Goal: Browse casually: Explore the website without a specific task or goal

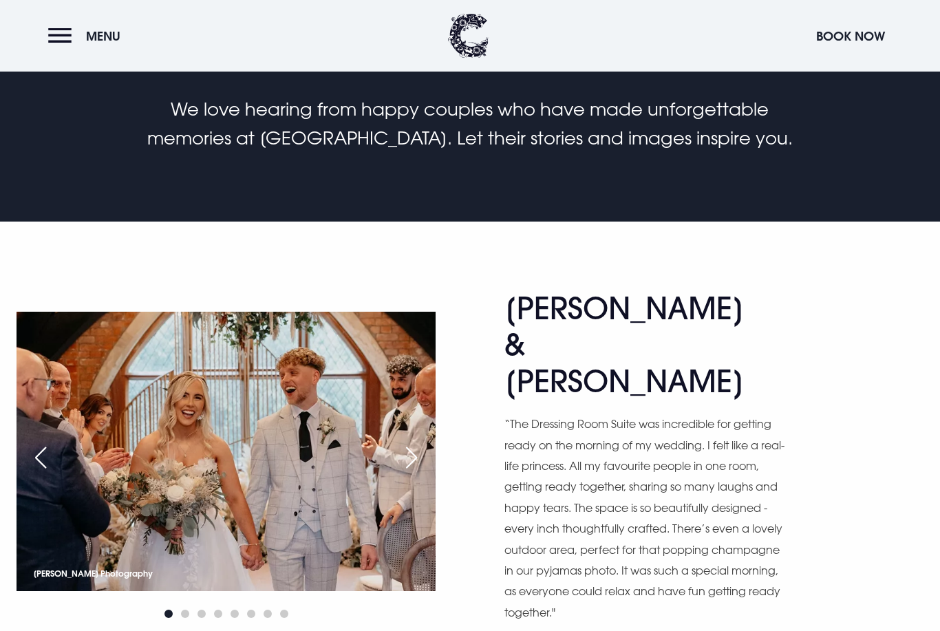
click at [412, 443] on div "Next slide" at bounding box center [411, 458] width 34 height 30
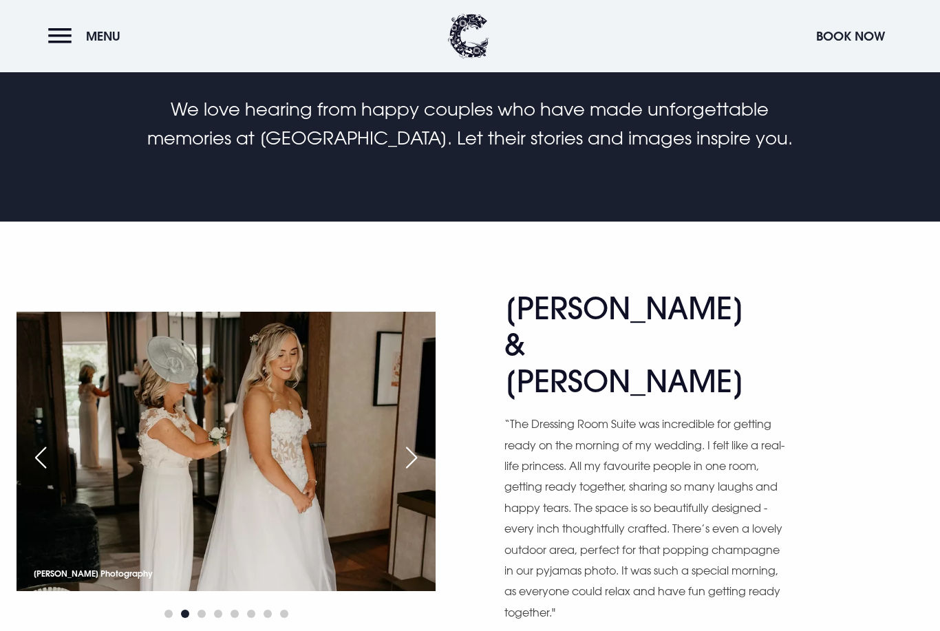
click at [418, 442] on div "Next slide" at bounding box center [411, 457] width 34 height 30
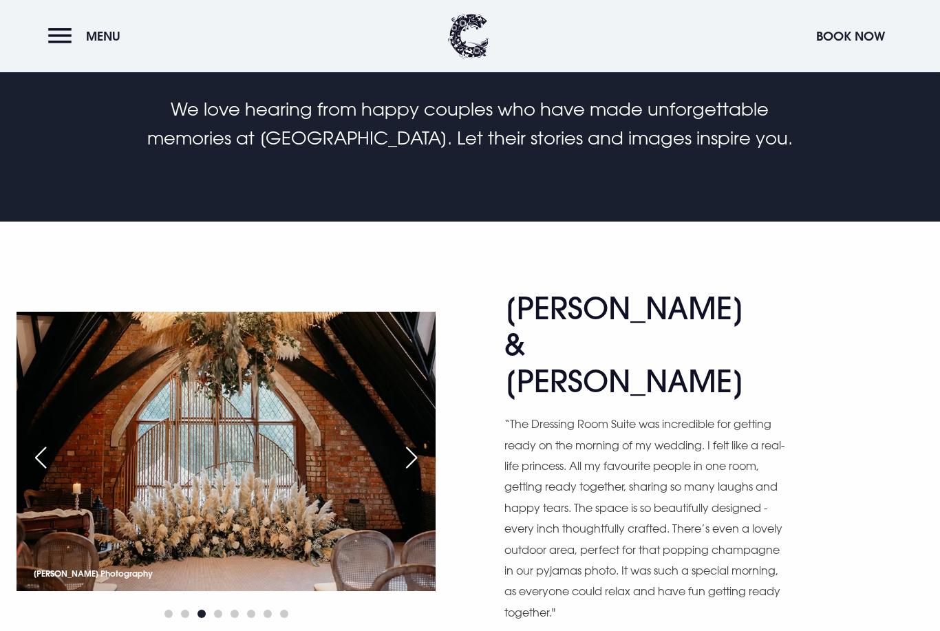
click at [412, 446] on div "Next slide" at bounding box center [411, 457] width 34 height 30
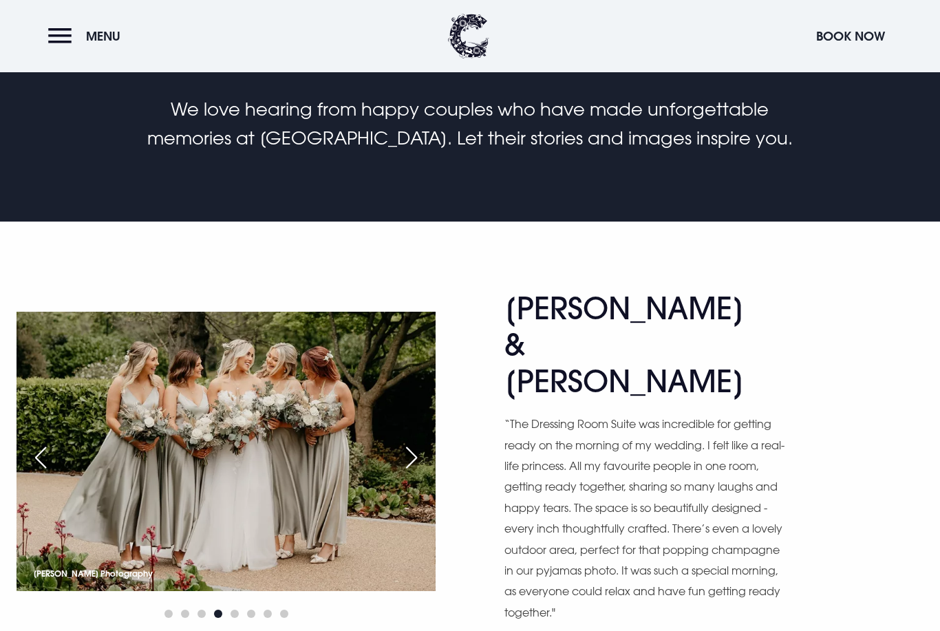
click at [416, 444] on div "Next slide" at bounding box center [411, 457] width 34 height 30
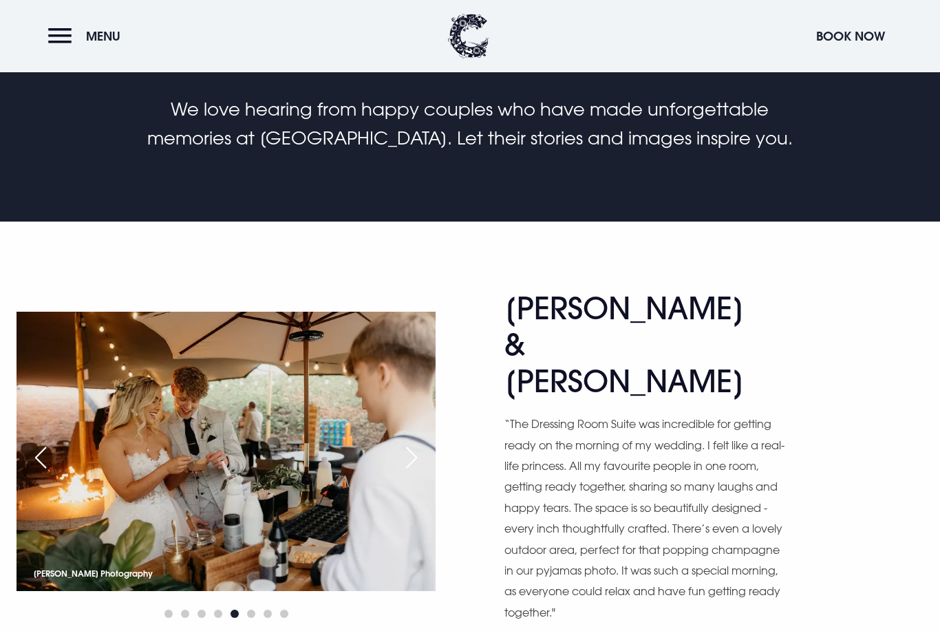
click at [414, 444] on div "Next slide" at bounding box center [411, 457] width 34 height 30
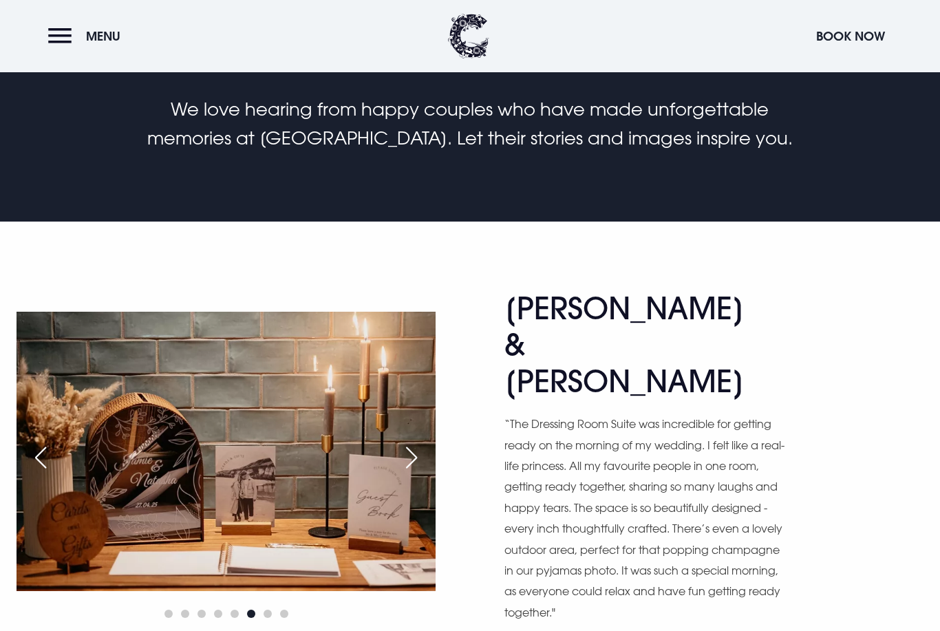
click at [424, 442] on div "Next slide" at bounding box center [411, 457] width 34 height 30
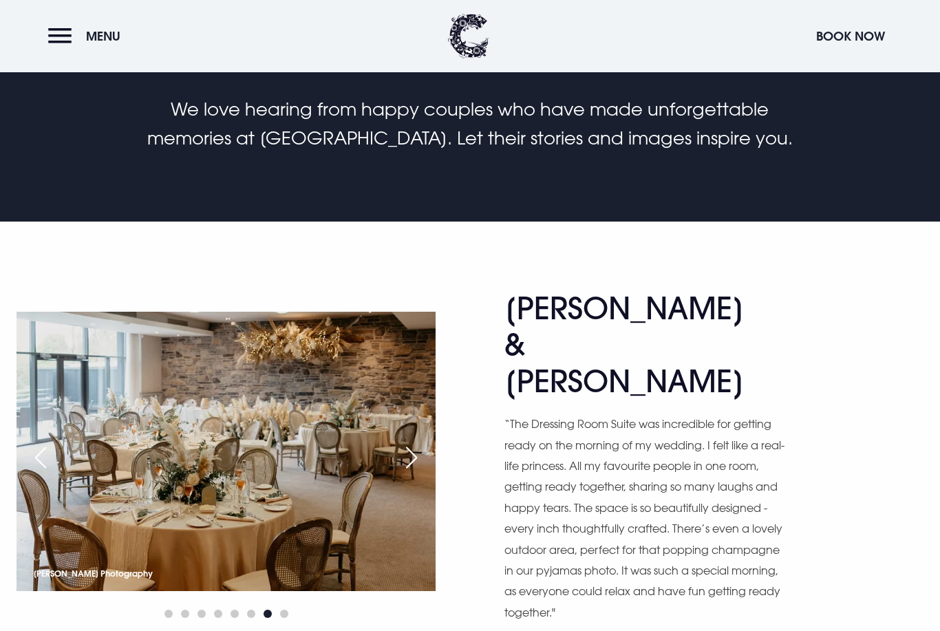
click at [44, 442] on div "Previous slide" at bounding box center [40, 457] width 34 height 30
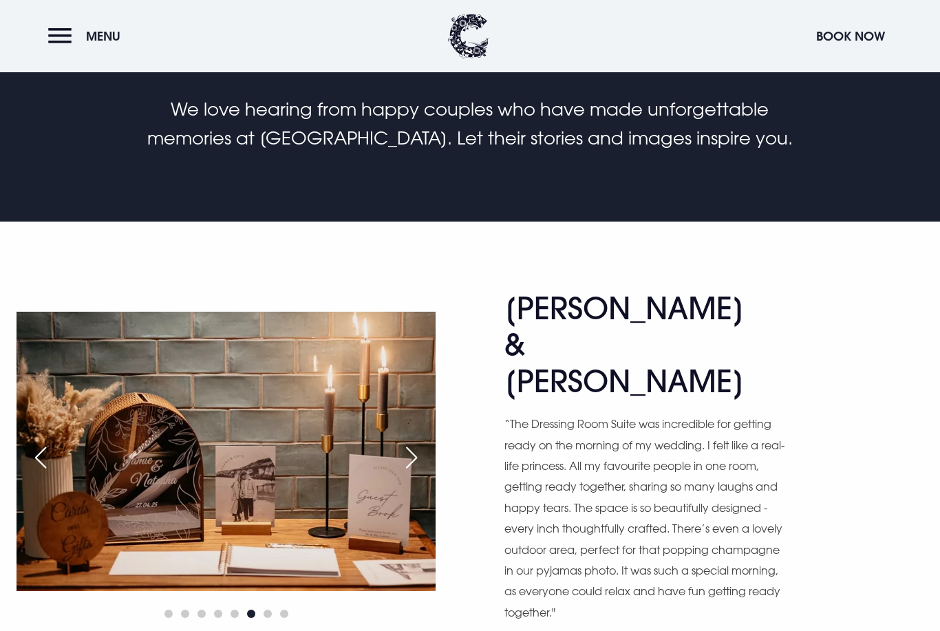
click at [426, 442] on div "Next slide" at bounding box center [411, 457] width 34 height 30
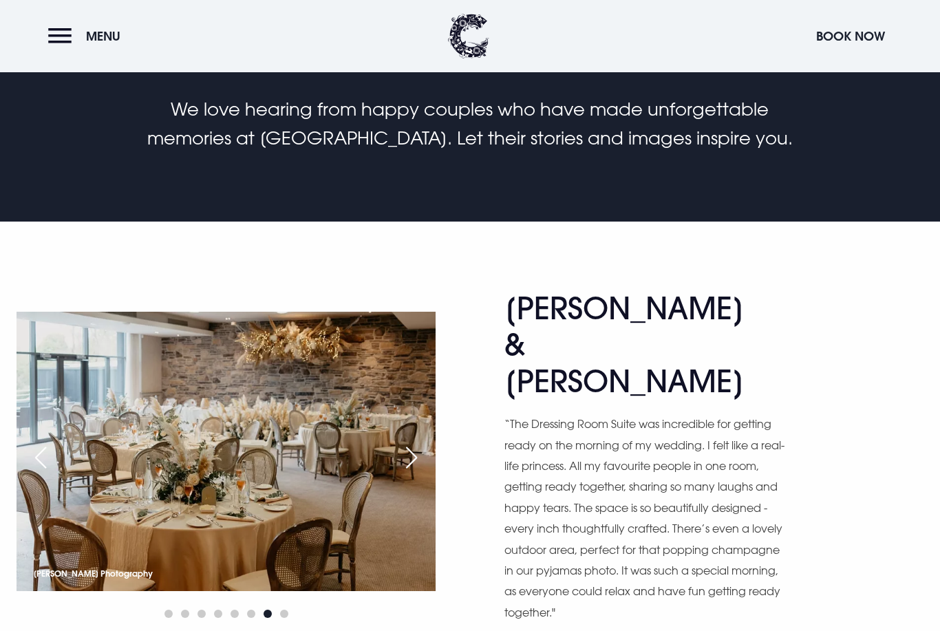
click at [419, 442] on div "Next slide" at bounding box center [411, 457] width 34 height 30
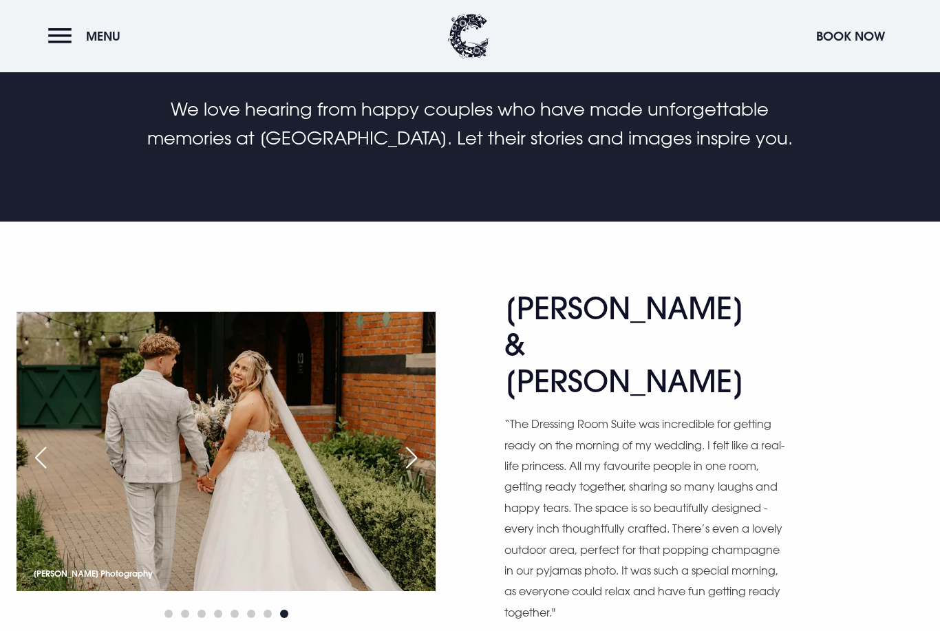
click at [429, 445] on div "Next slide" at bounding box center [411, 457] width 34 height 30
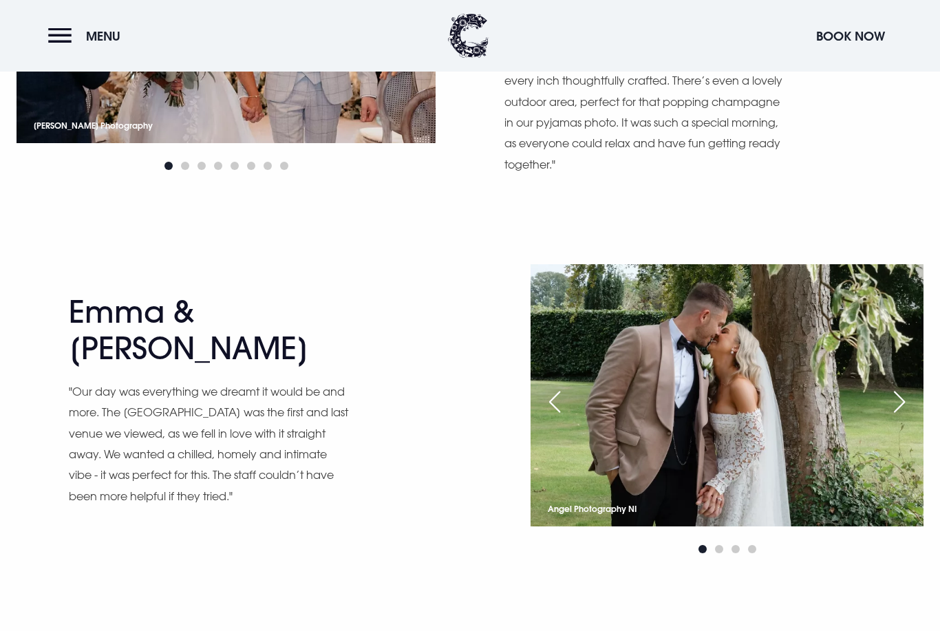
click at [902, 387] on div "Next slide" at bounding box center [899, 402] width 34 height 30
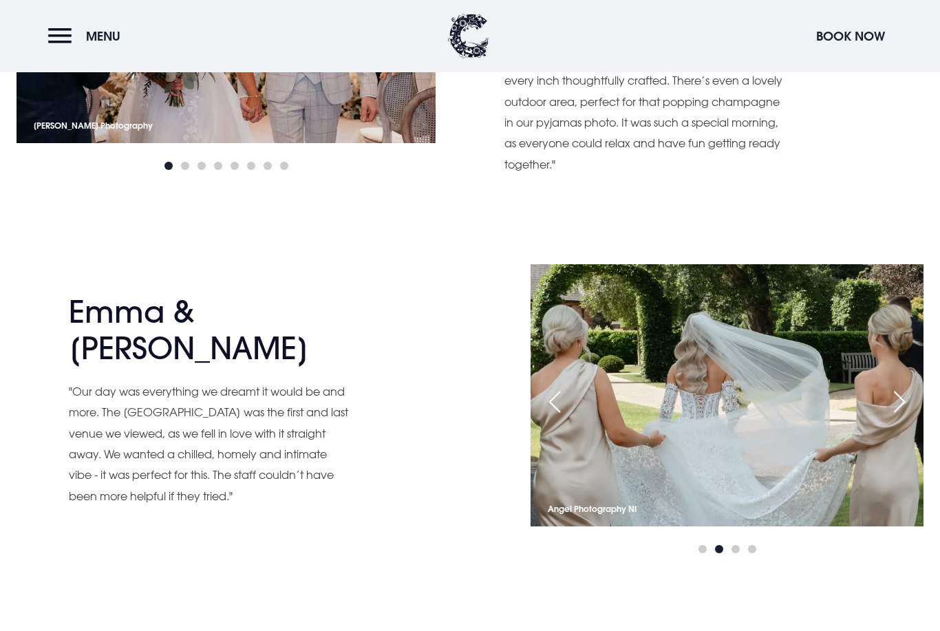
click at [892, 387] on div "Next slide" at bounding box center [899, 402] width 34 height 30
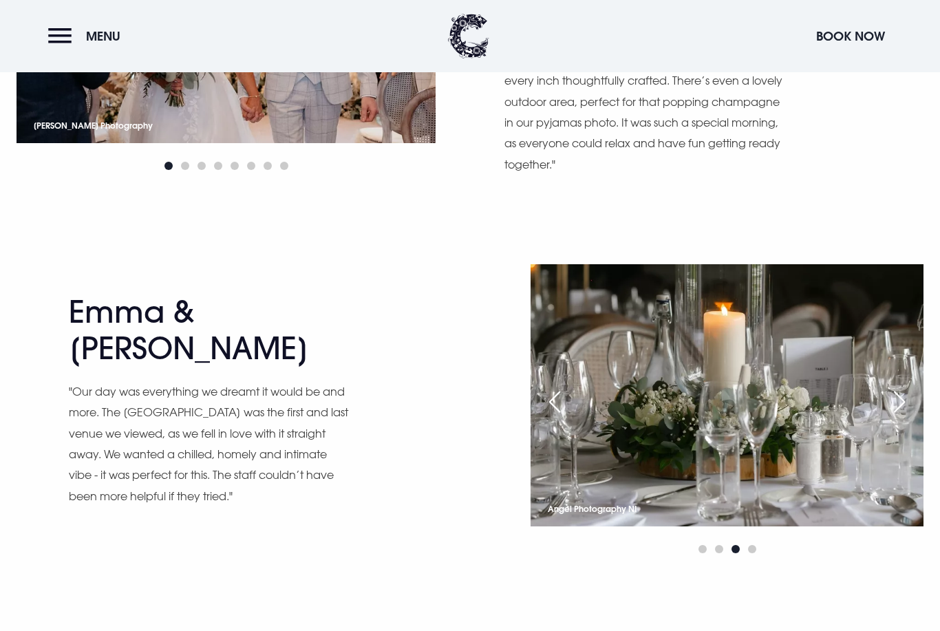
click at [891, 387] on div "Next slide" at bounding box center [899, 402] width 34 height 30
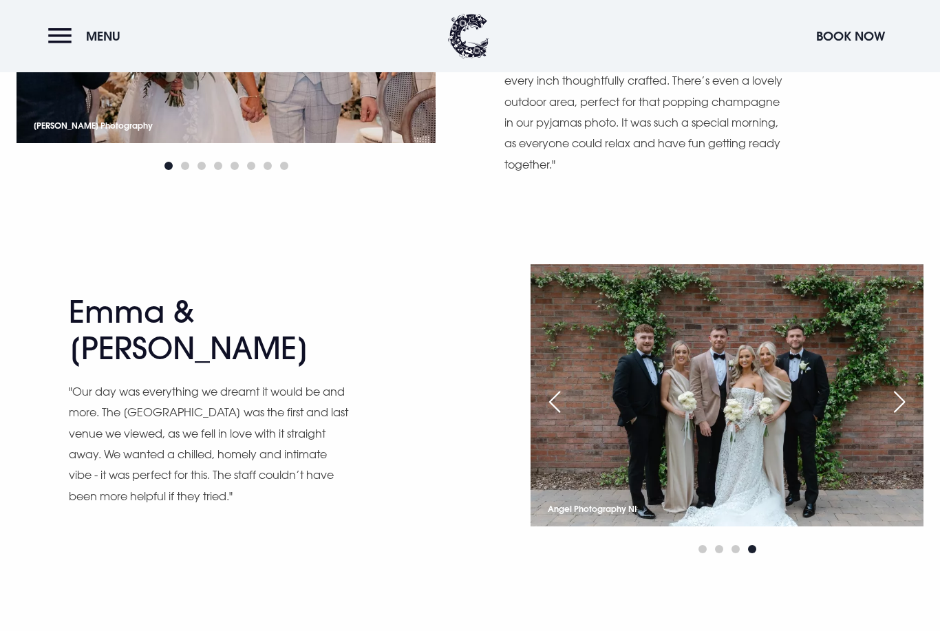
click at [891, 387] on div "Next slide" at bounding box center [899, 402] width 34 height 30
click at [552, 382] on img at bounding box center [726, 394] width 393 height 261
click at [563, 387] on div "Previous slide" at bounding box center [554, 402] width 34 height 30
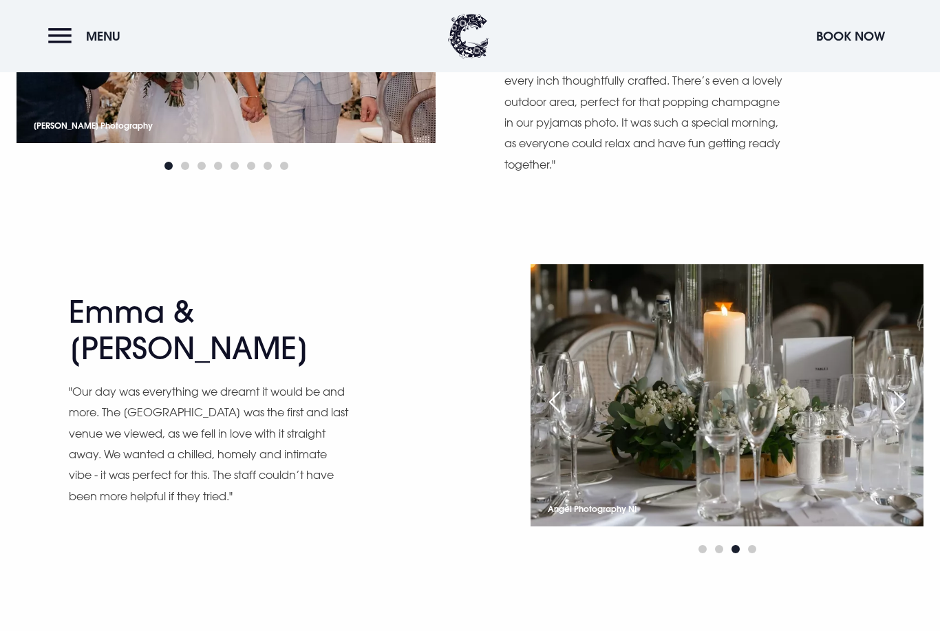
click at [906, 387] on div "Next slide" at bounding box center [899, 402] width 34 height 30
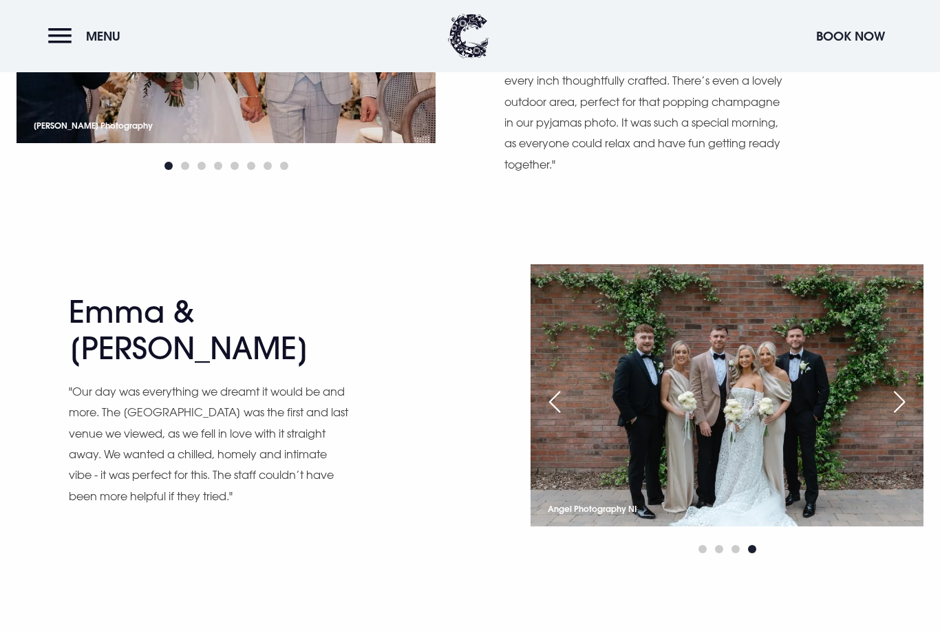
click at [902, 387] on div "Next slide" at bounding box center [899, 402] width 34 height 30
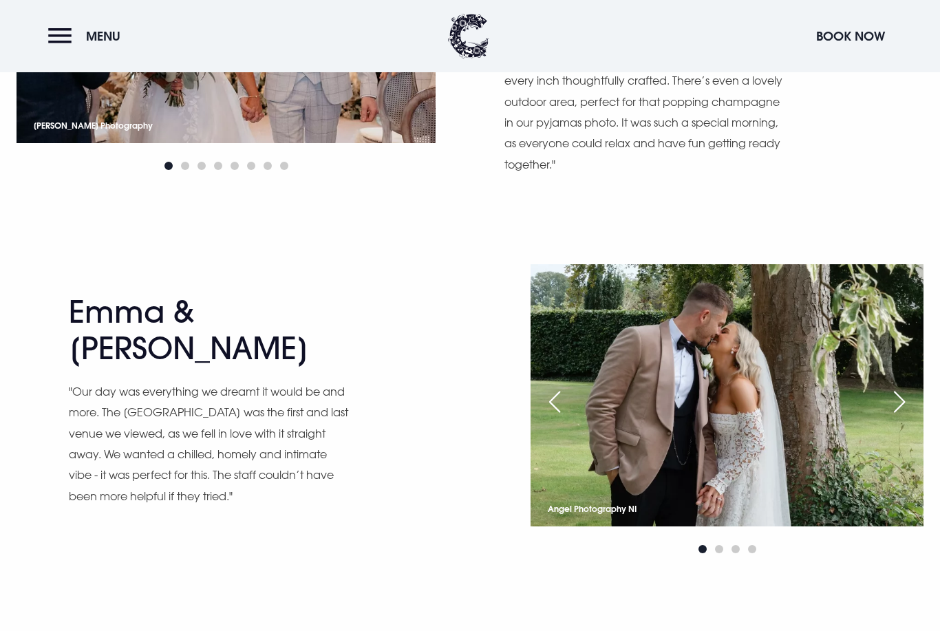
click at [896, 387] on div "Next slide" at bounding box center [899, 402] width 34 height 30
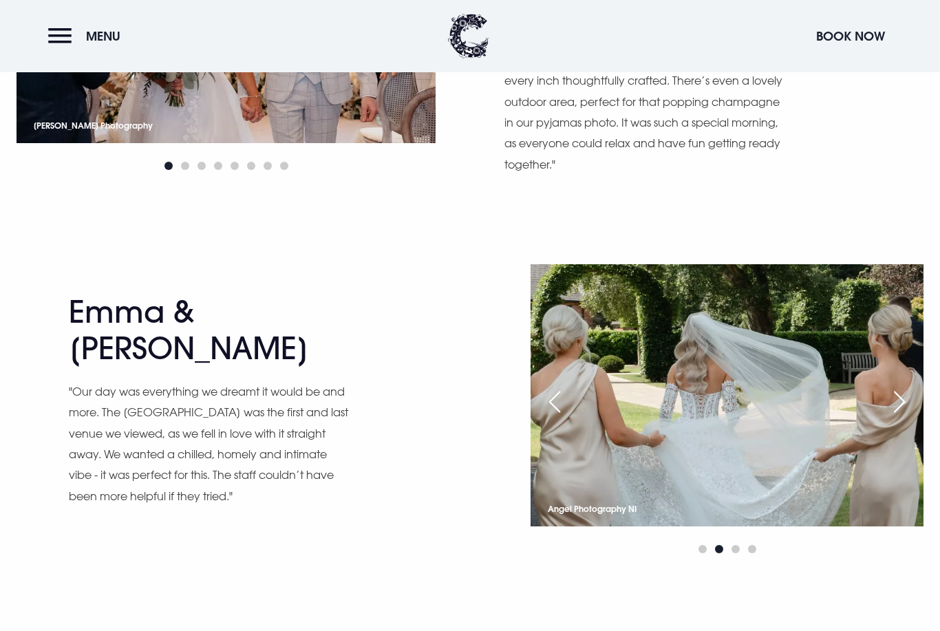
click at [902, 387] on div "Next slide" at bounding box center [899, 402] width 34 height 30
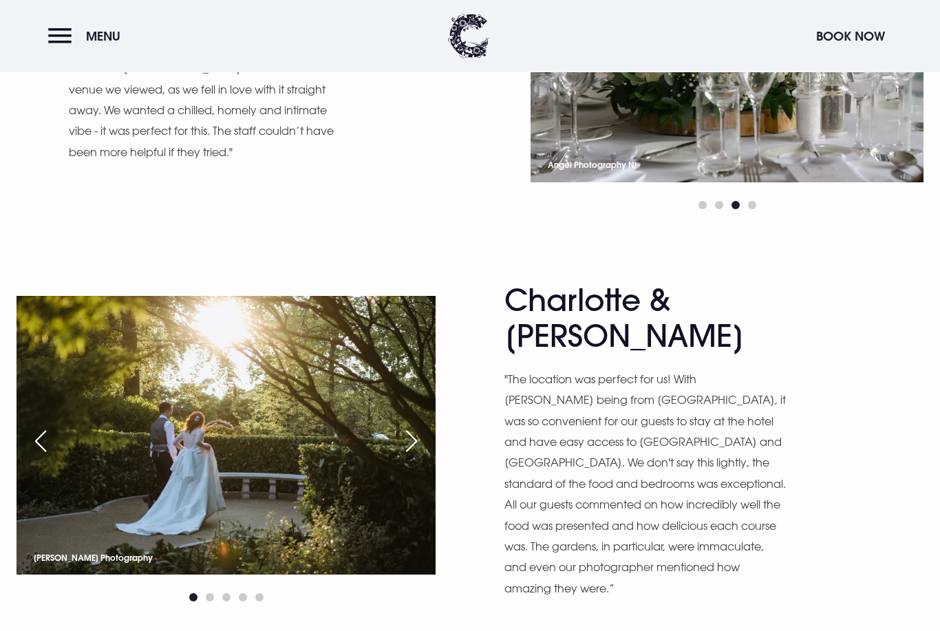
scroll to position [1303, 0]
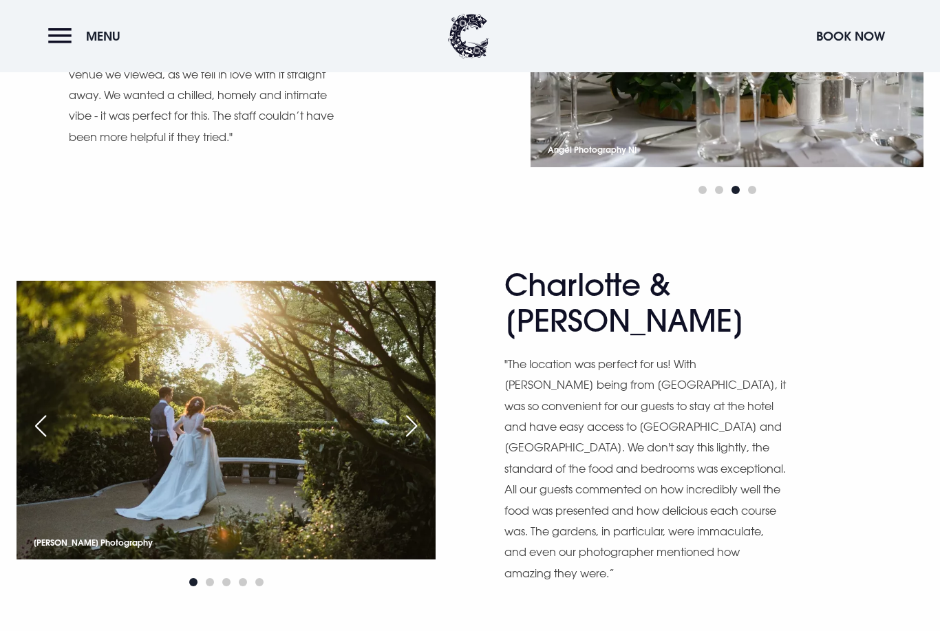
click at [415, 411] on div "Next slide" at bounding box center [411, 426] width 34 height 30
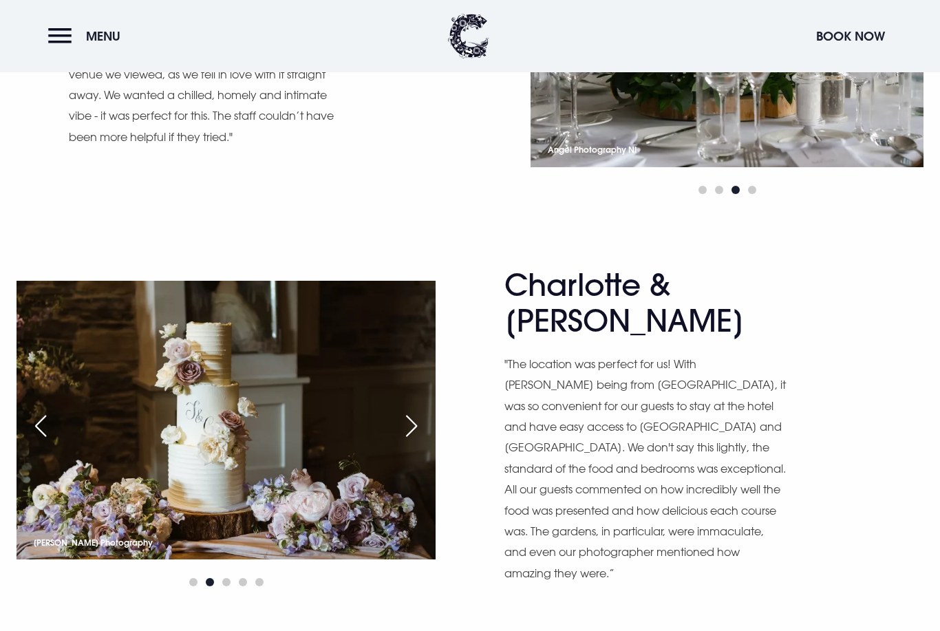
click at [414, 386] on img at bounding box center [226, 420] width 419 height 279
click at [417, 411] on div "Next slide" at bounding box center [411, 426] width 34 height 30
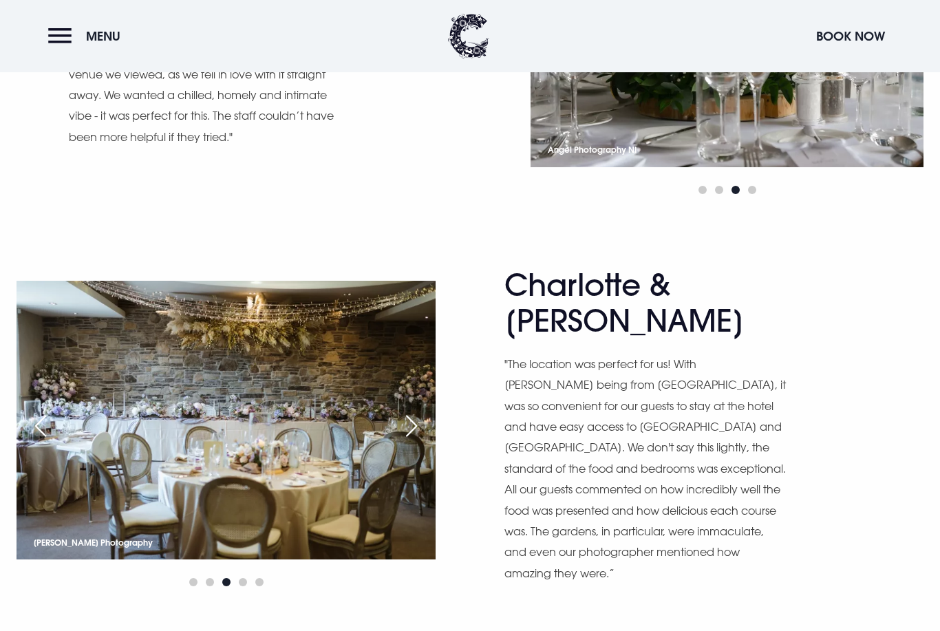
click at [414, 411] on div "Next slide" at bounding box center [411, 426] width 34 height 30
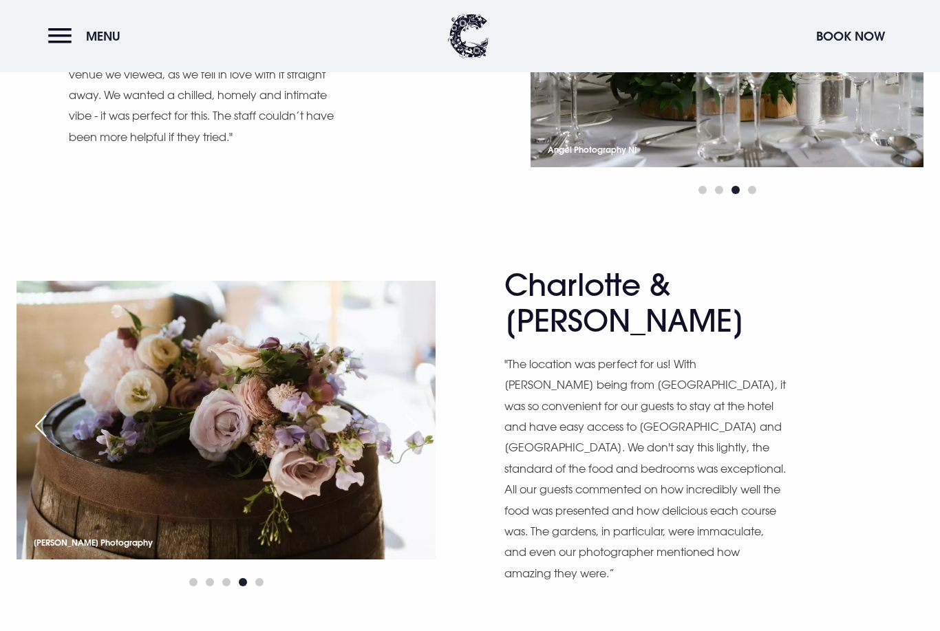
click at [414, 411] on div "Next slide" at bounding box center [411, 426] width 34 height 30
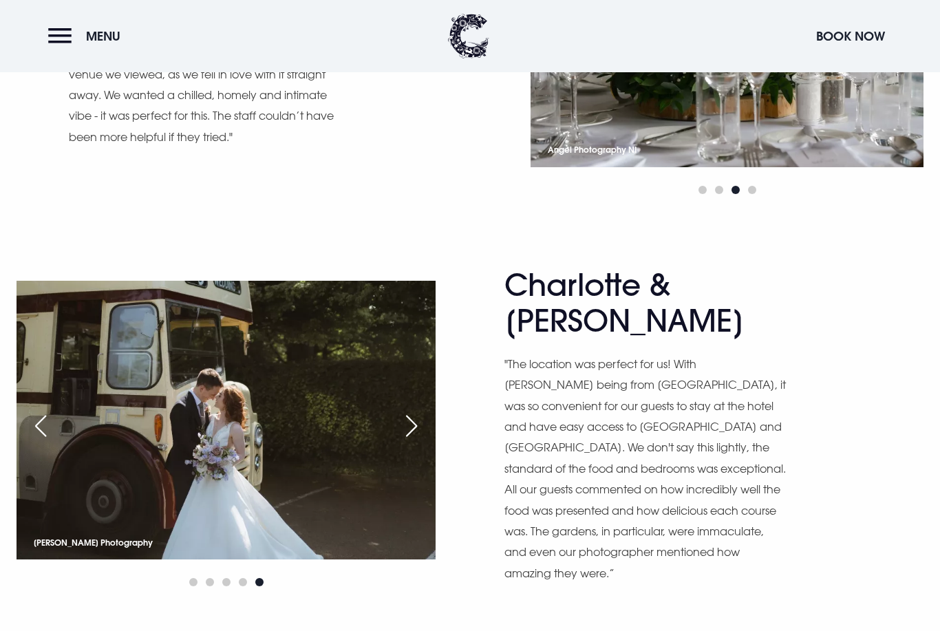
click at [418, 411] on div "Next slide" at bounding box center [411, 426] width 34 height 30
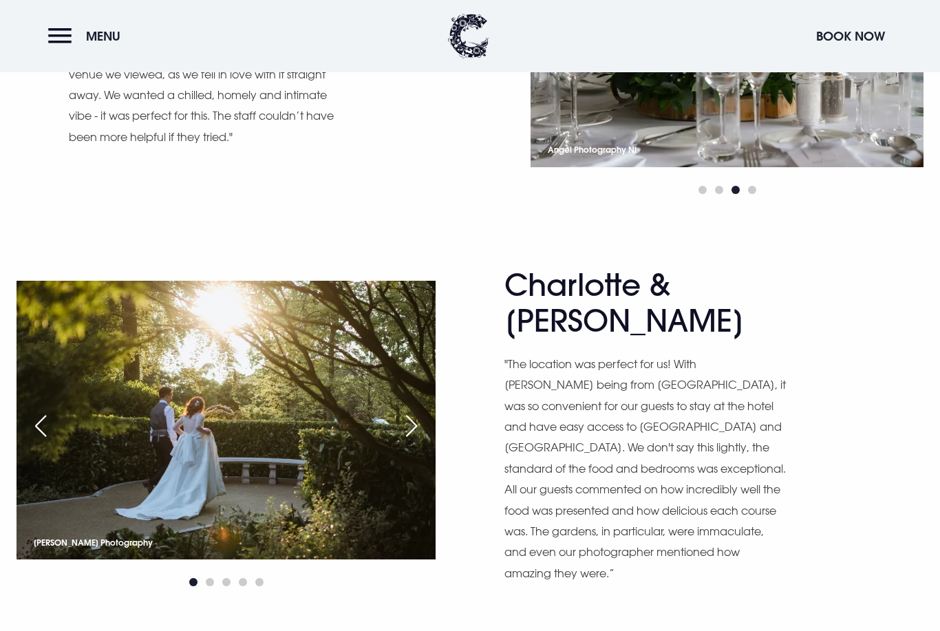
click at [935, 345] on div "Charlotte & [PERSON_NAME] "The location was perfect for us! With [PERSON_NAME] …" at bounding box center [470, 436] width 940 height 338
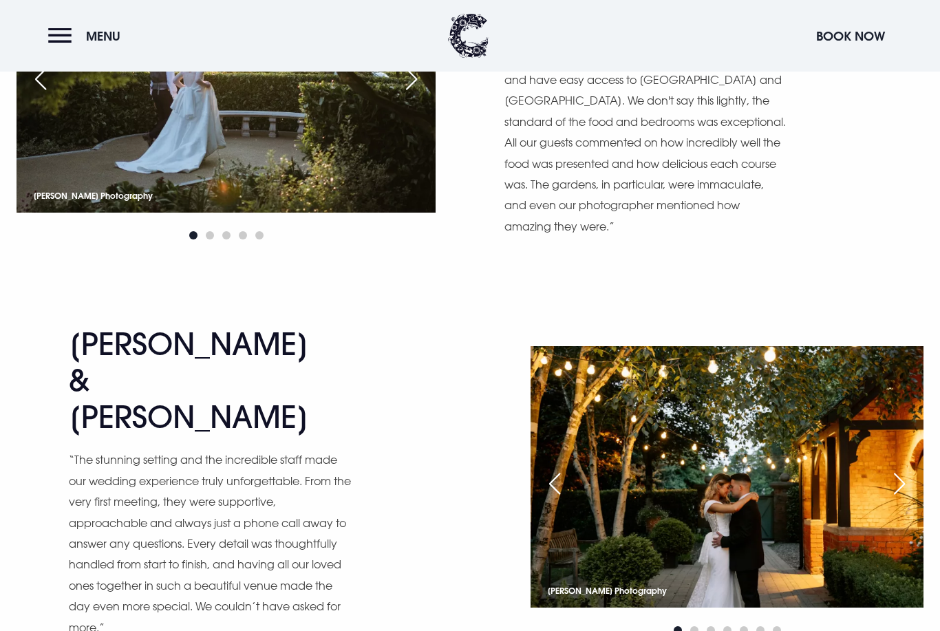
scroll to position [1657, 0]
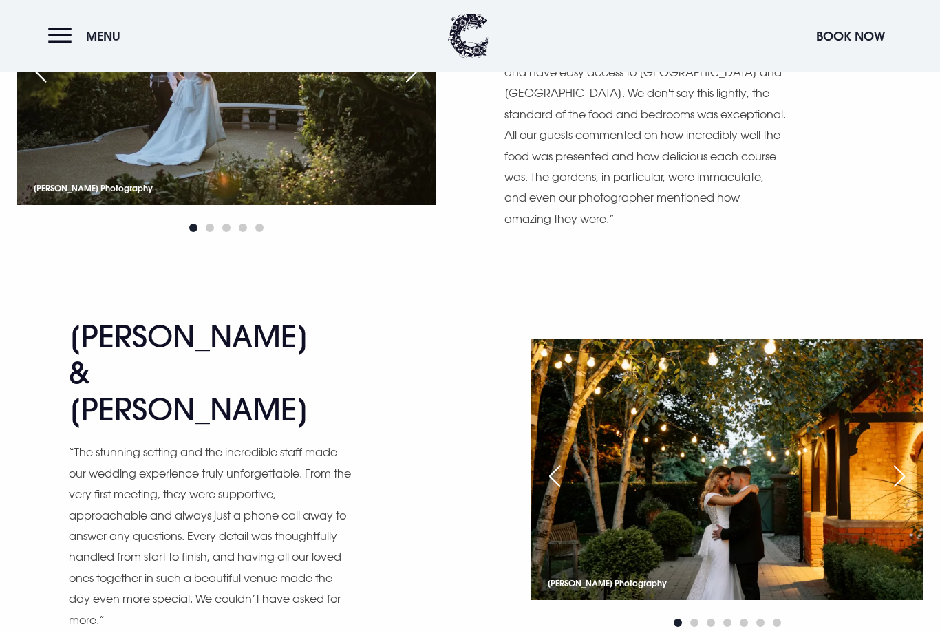
click at [898, 462] on div "Next slide" at bounding box center [899, 477] width 34 height 30
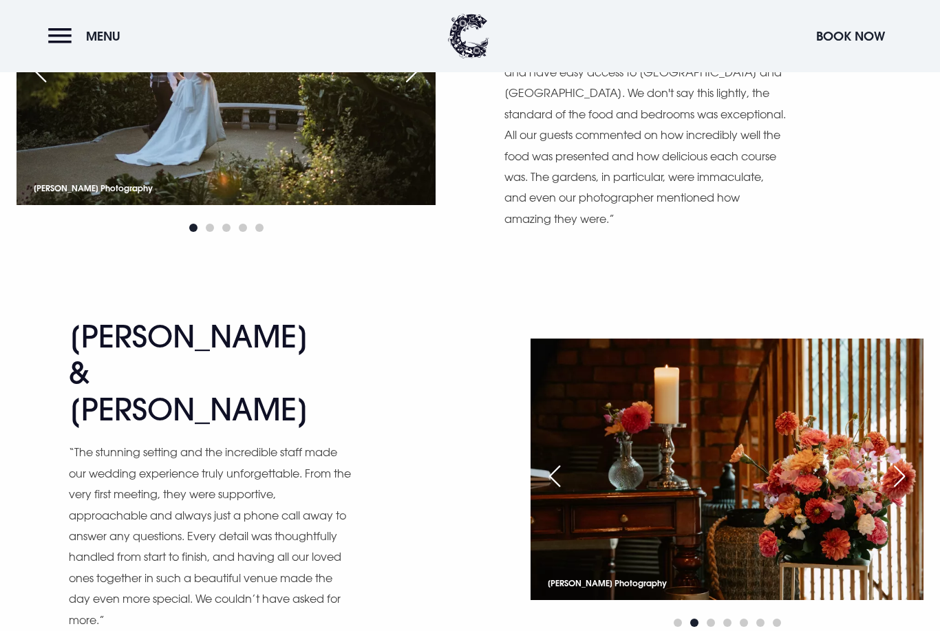
click at [895, 461] on div "Next slide" at bounding box center [899, 476] width 34 height 30
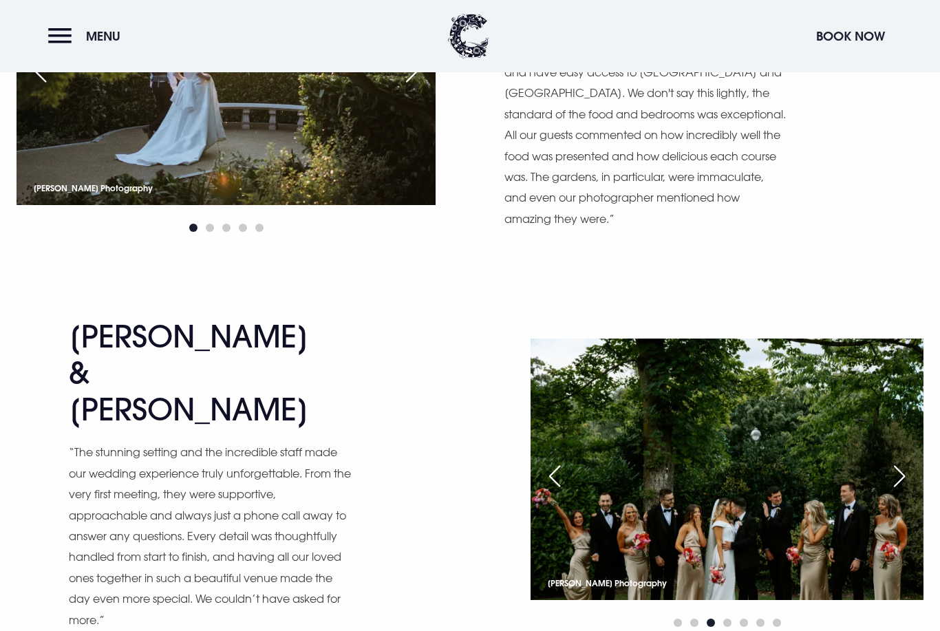
click at [898, 461] on div "Next slide" at bounding box center [899, 476] width 34 height 30
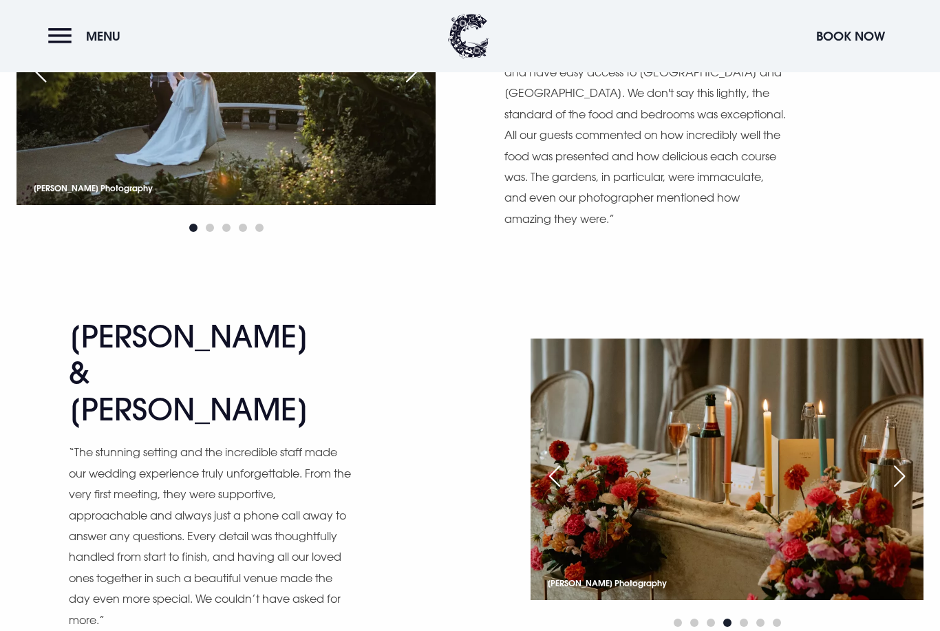
click at [901, 461] on div "Next slide" at bounding box center [899, 476] width 34 height 30
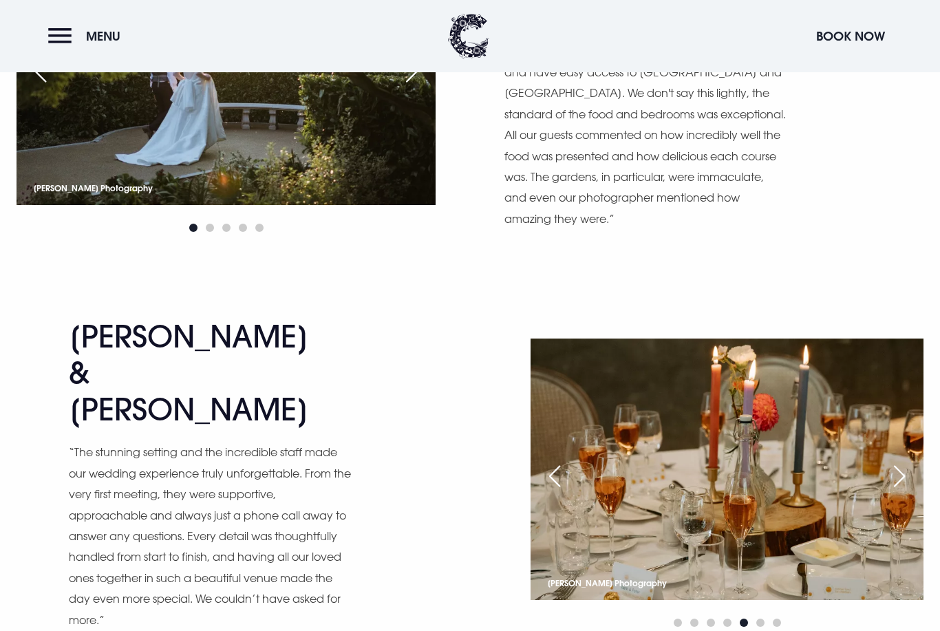
click at [893, 461] on div "Next slide" at bounding box center [899, 476] width 34 height 30
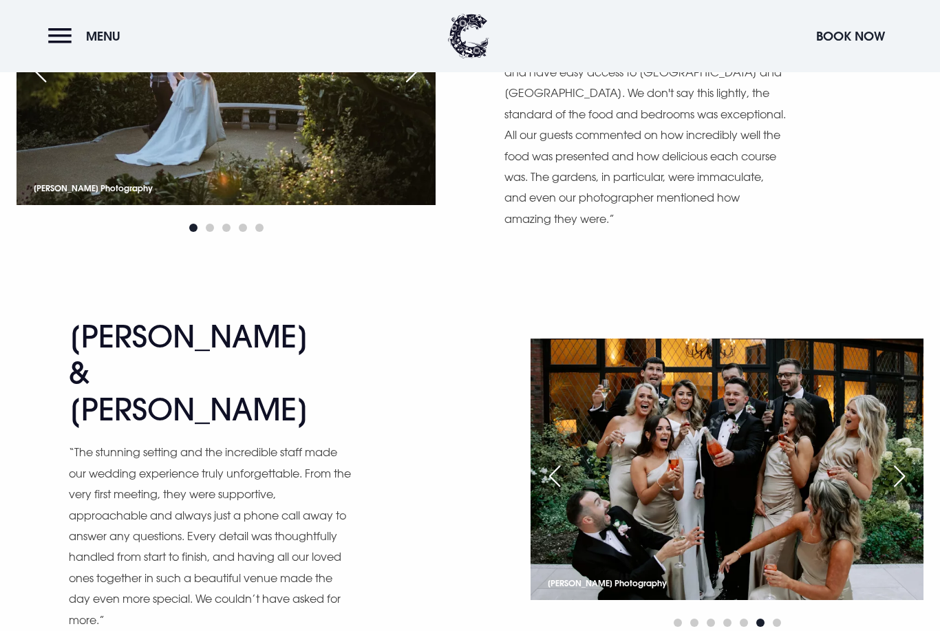
click at [911, 461] on div "Next slide" at bounding box center [899, 476] width 34 height 30
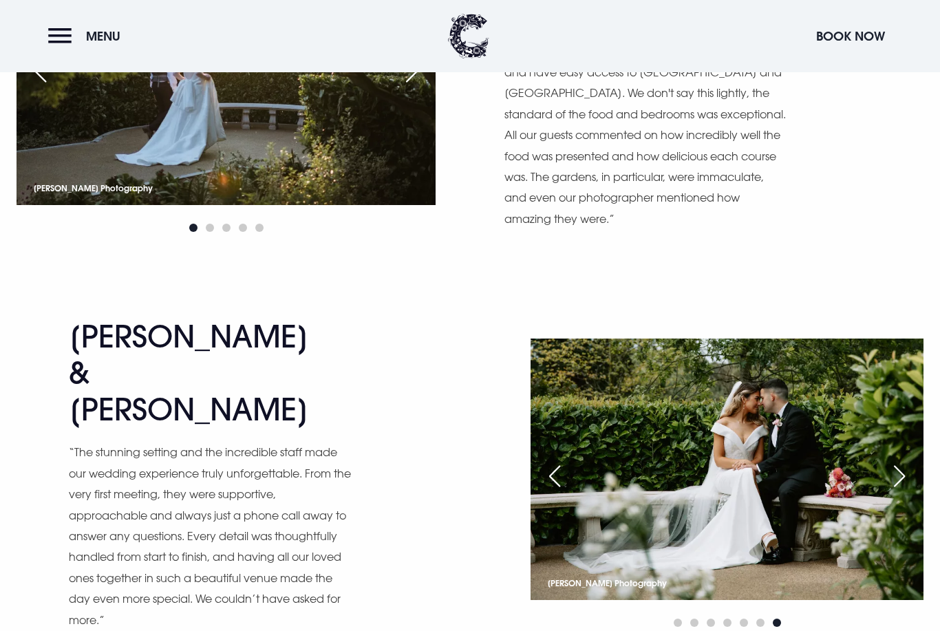
click at [908, 461] on div "Next slide" at bounding box center [899, 476] width 34 height 30
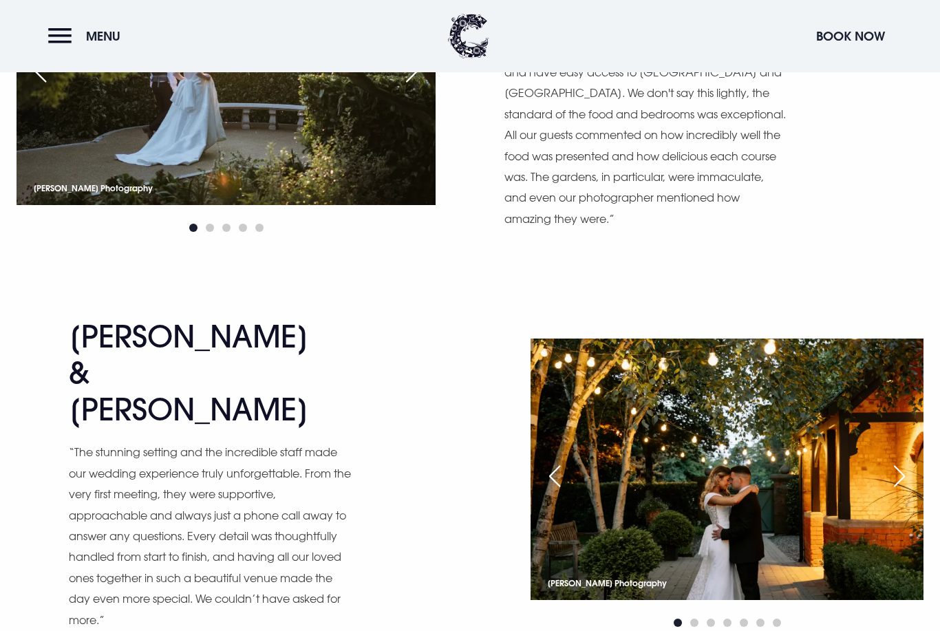
click at [908, 461] on div "Next slide" at bounding box center [899, 476] width 34 height 30
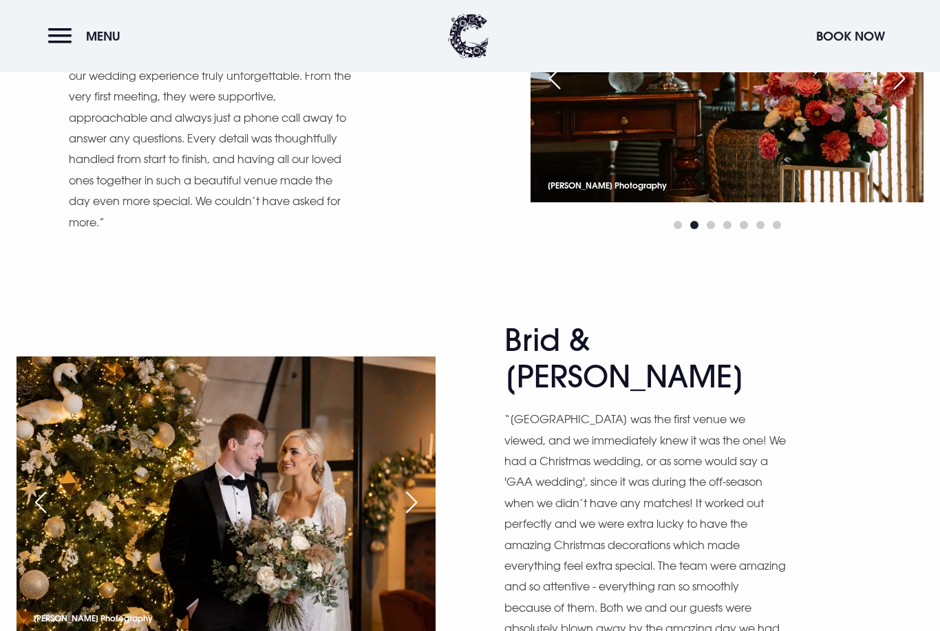
scroll to position [2055, 0]
click at [415, 488] on div "Next slide" at bounding box center [411, 503] width 34 height 30
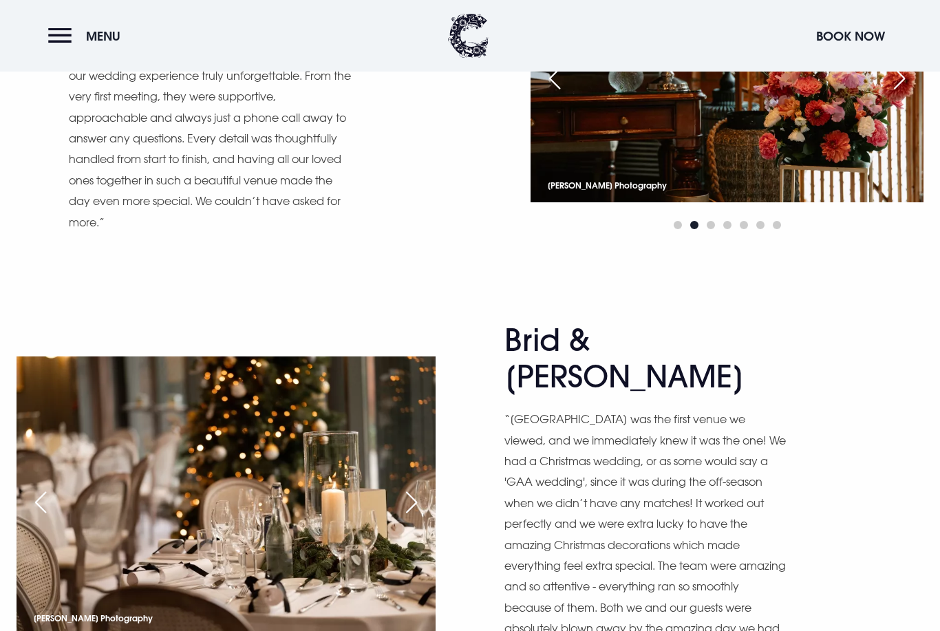
scroll to position [2055, 0]
click at [409, 487] on div "Next slide" at bounding box center [411, 502] width 34 height 30
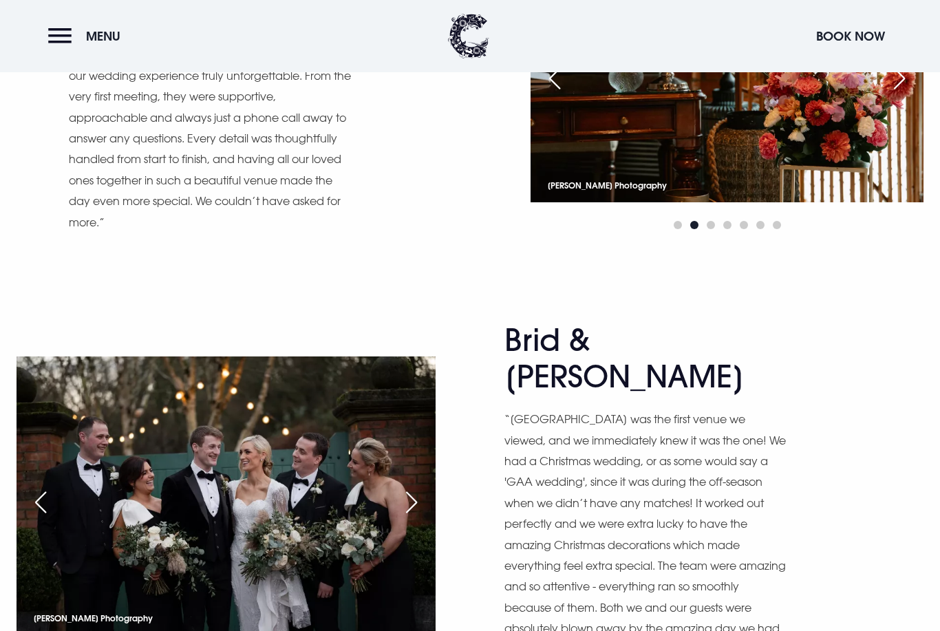
click at [410, 487] on div "Next slide" at bounding box center [411, 502] width 34 height 30
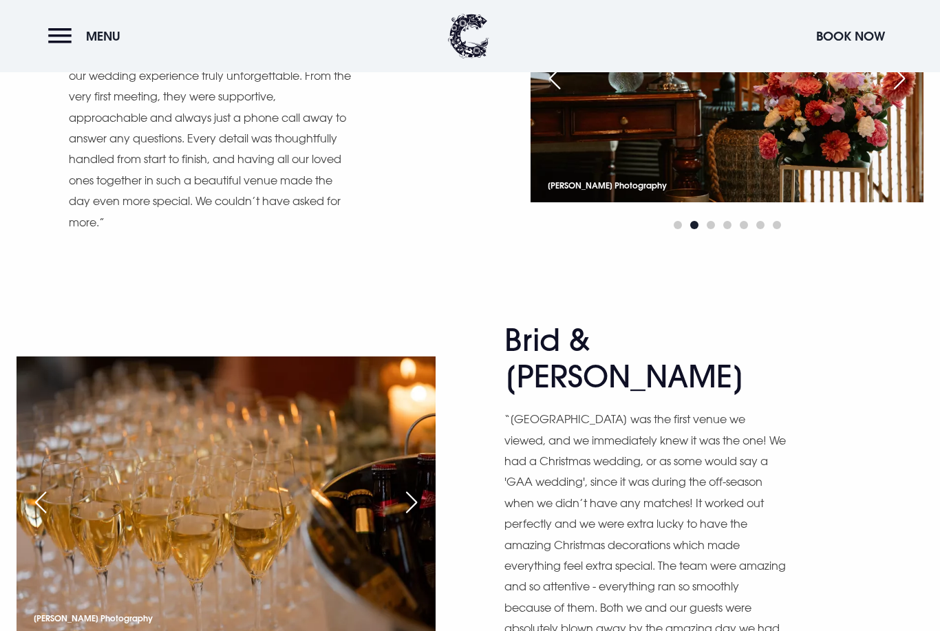
click at [420, 487] on div "Next slide" at bounding box center [411, 502] width 34 height 30
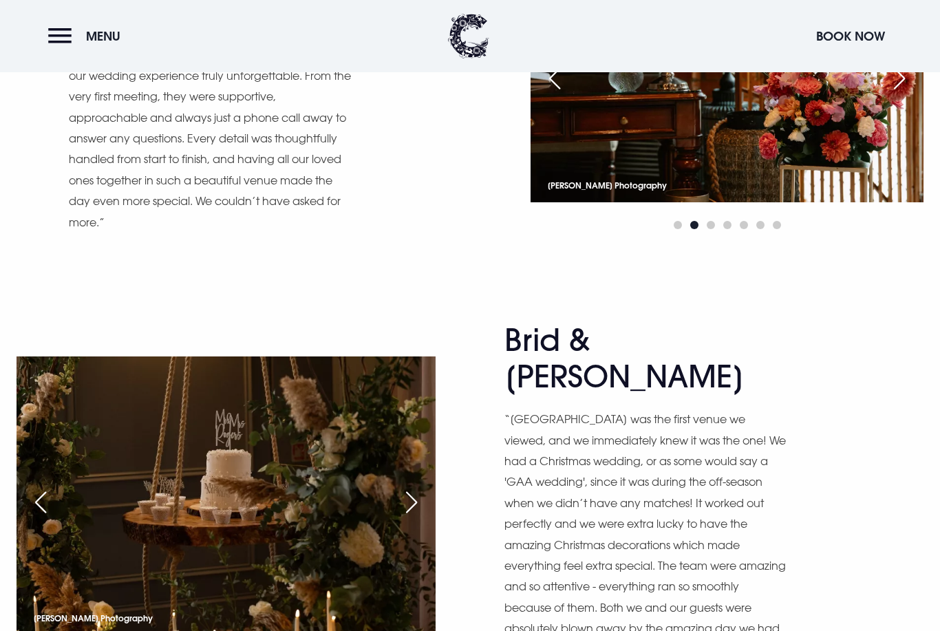
click at [414, 487] on div "Next slide" at bounding box center [411, 502] width 34 height 30
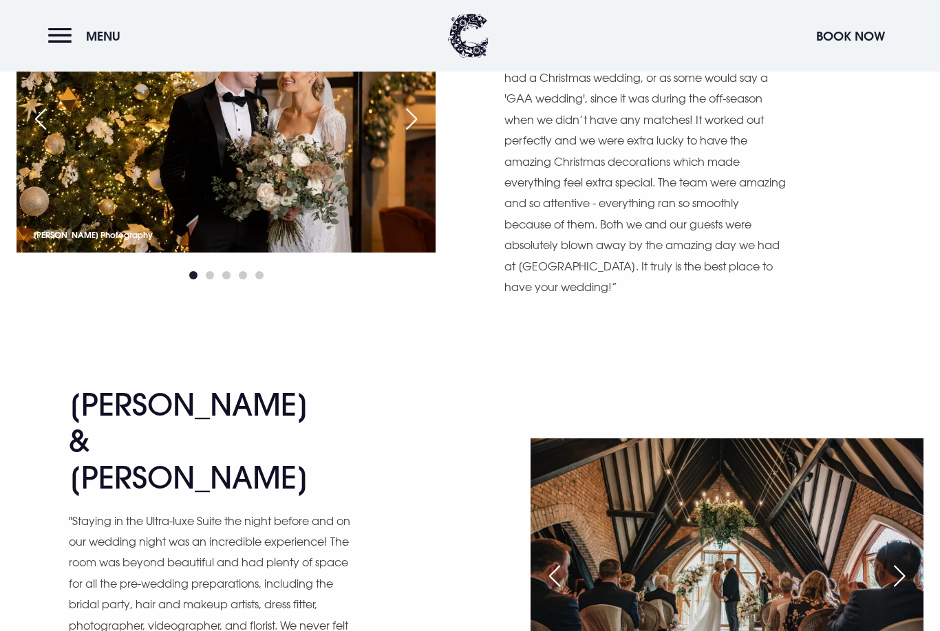
scroll to position [2496, 0]
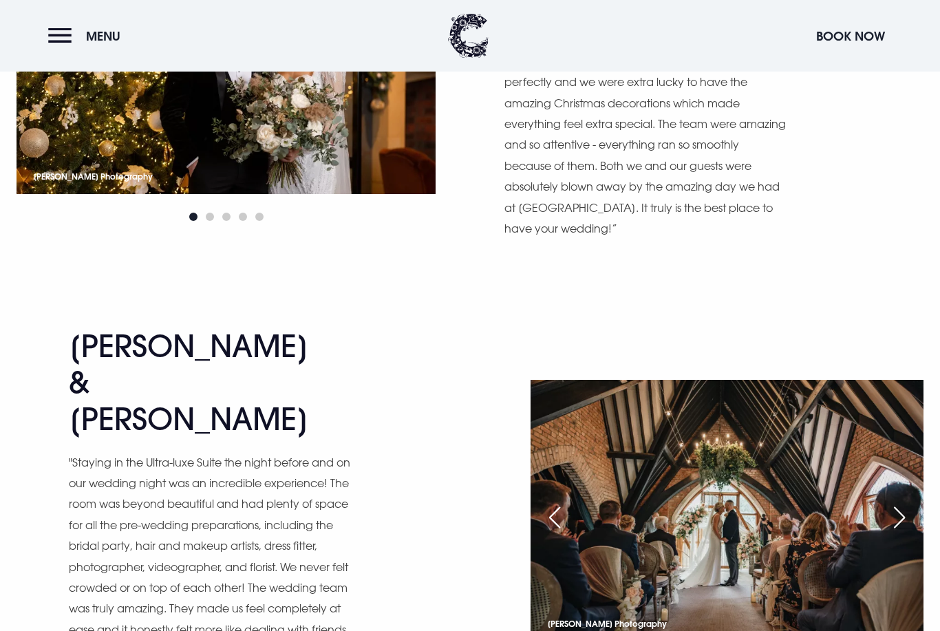
click at [907, 503] on div "Next slide" at bounding box center [899, 518] width 34 height 30
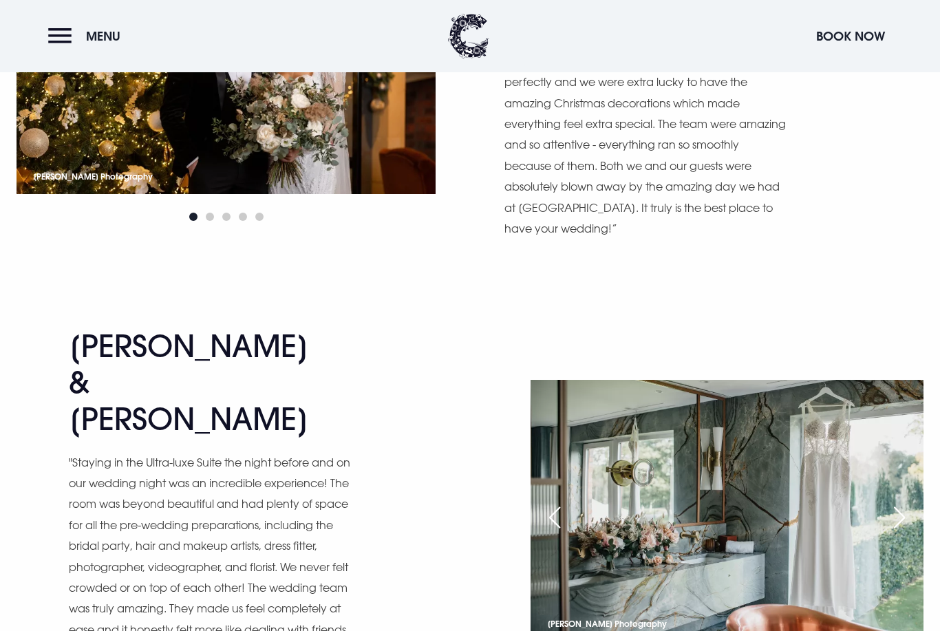
click at [902, 502] on div "Next slide" at bounding box center [899, 517] width 34 height 30
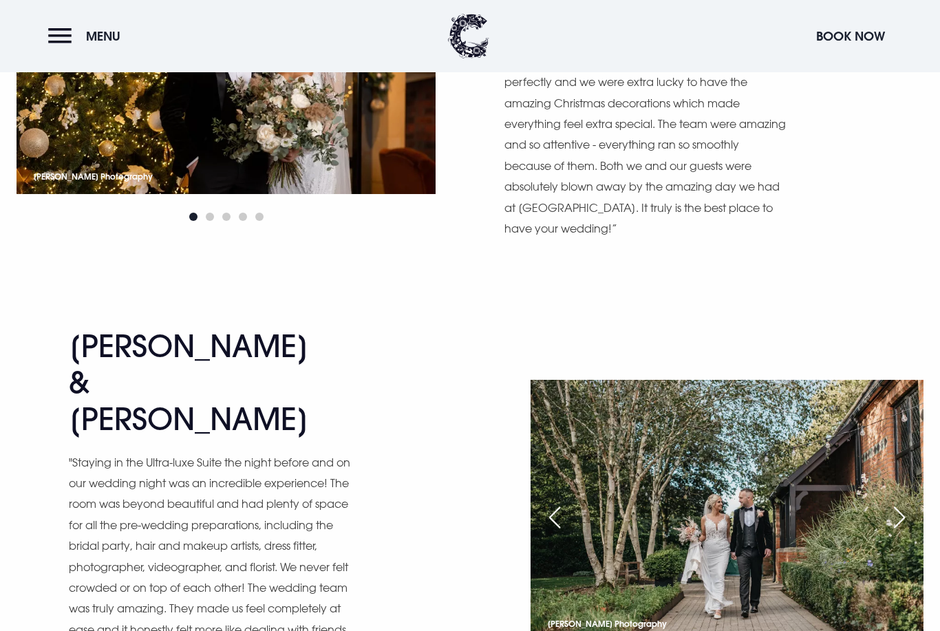
click at [909, 502] on div "Next slide" at bounding box center [899, 517] width 34 height 30
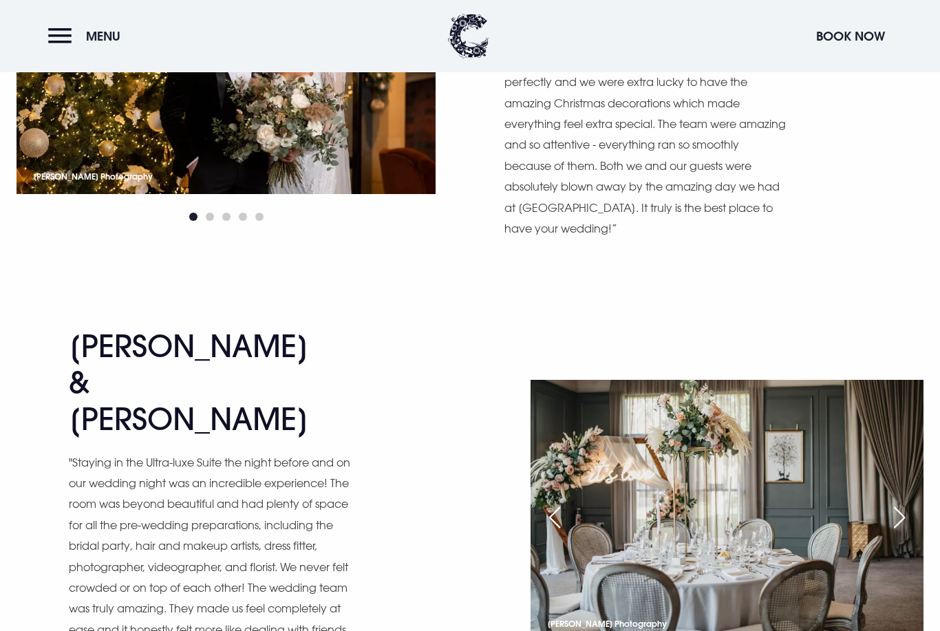
click at [913, 502] on div "Next slide" at bounding box center [899, 517] width 34 height 30
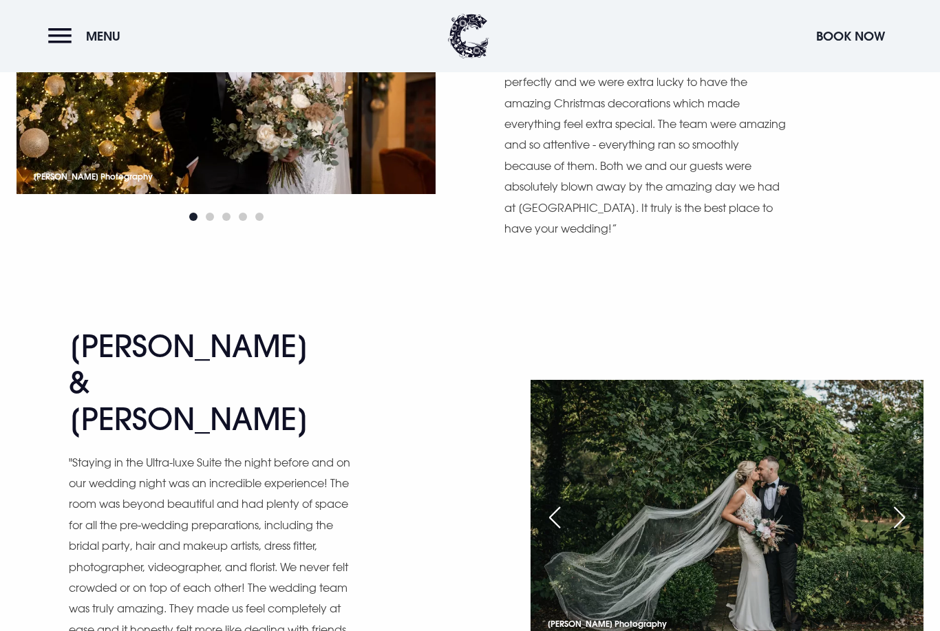
click at [545, 502] on div "Previous slide" at bounding box center [554, 517] width 34 height 30
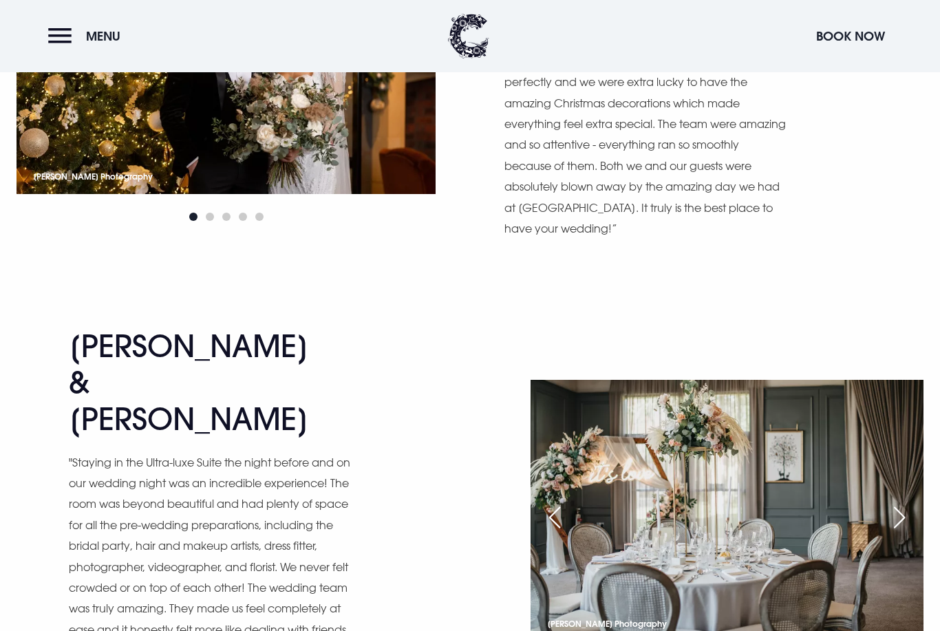
click at [905, 502] on div "Next slide" at bounding box center [899, 517] width 34 height 30
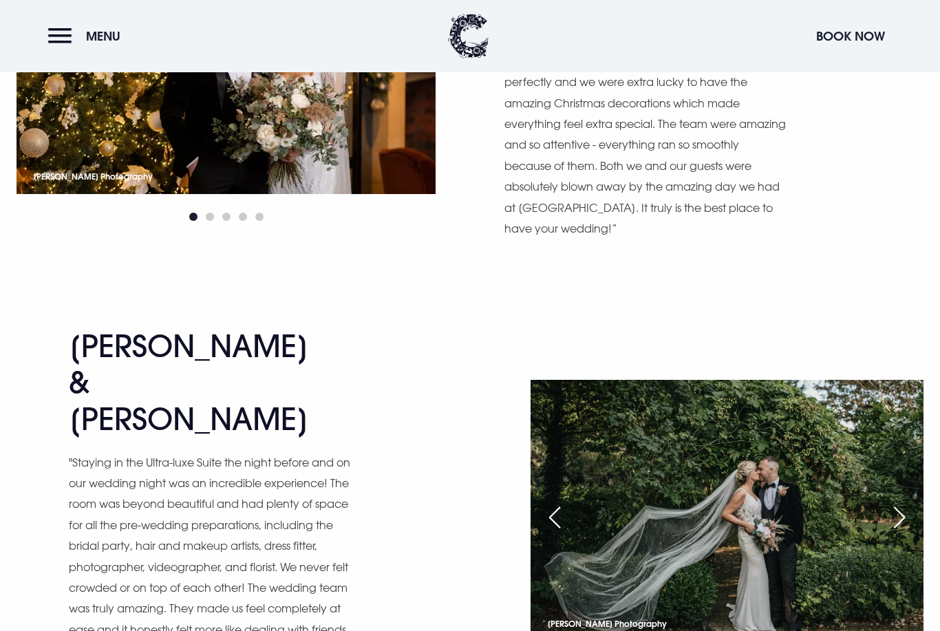
click at [907, 502] on div "Next slide" at bounding box center [899, 517] width 34 height 30
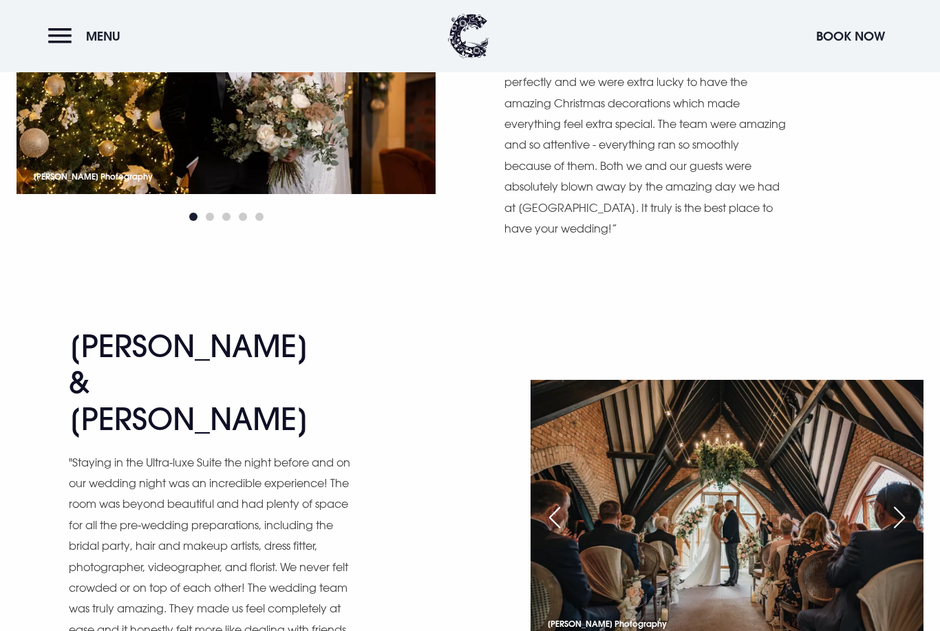
click at [905, 502] on div "Next slide" at bounding box center [899, 517] width 34 height 30
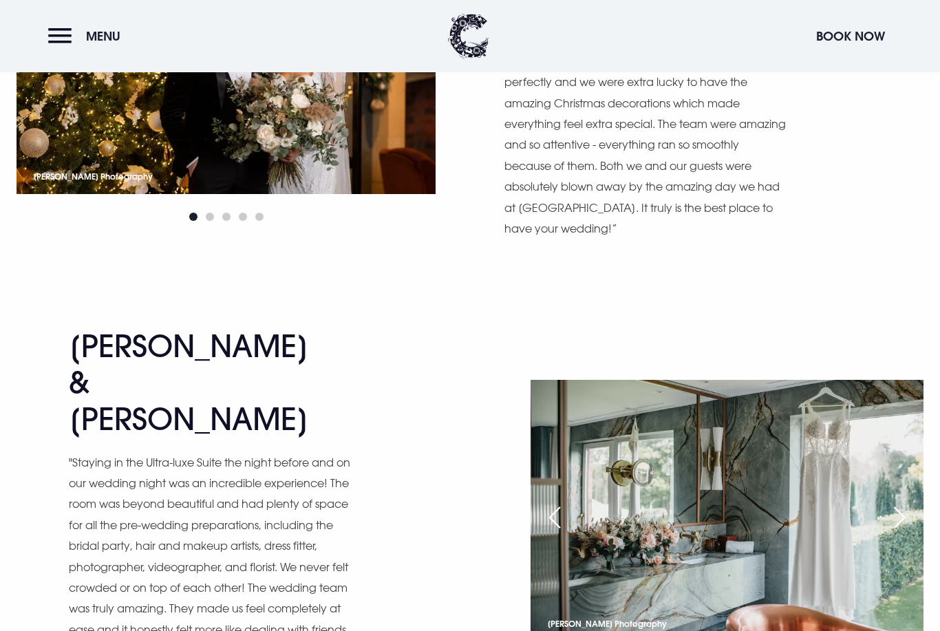
click at [907, 502] on div "Next slide" at bounding box center [899, 517] width 34 height 30
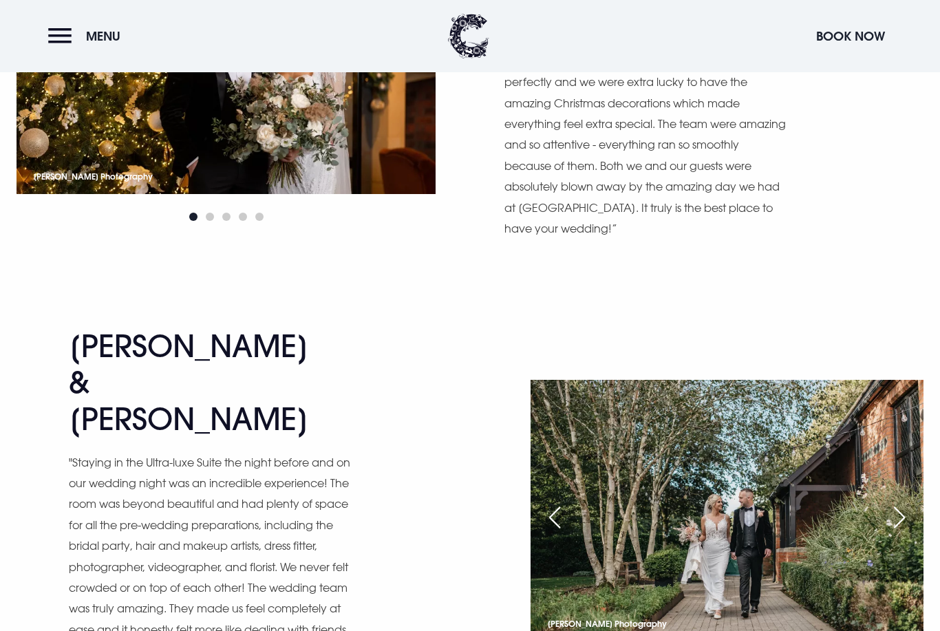
click at [909, 502] on div "Next slide" at bounding box center [899, 517] width 34 height 30
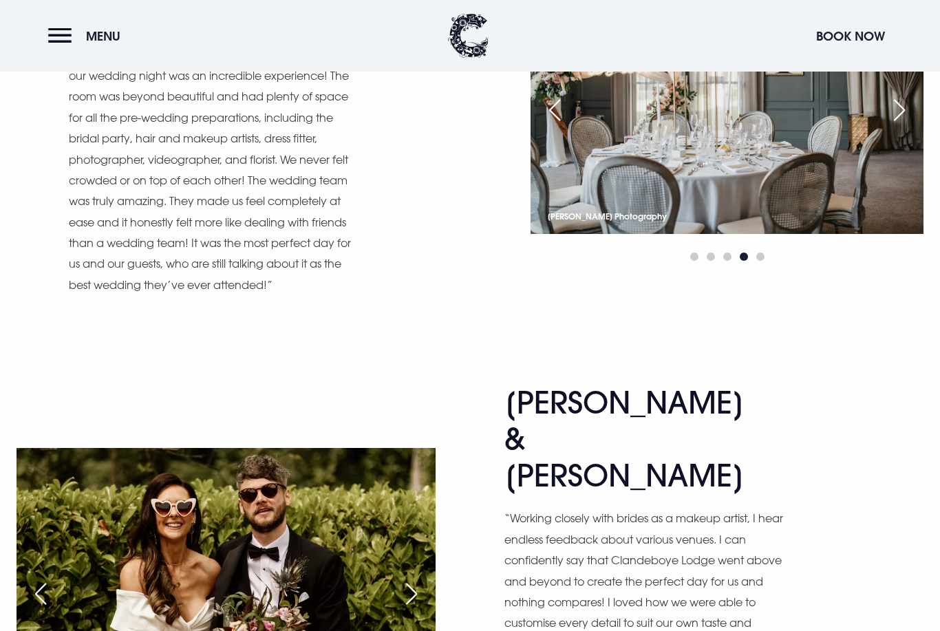
scroll to position [2904, 0]
click at [424, 578] on div "Next slide" at bounding box center [411, 593] width 34 height 30
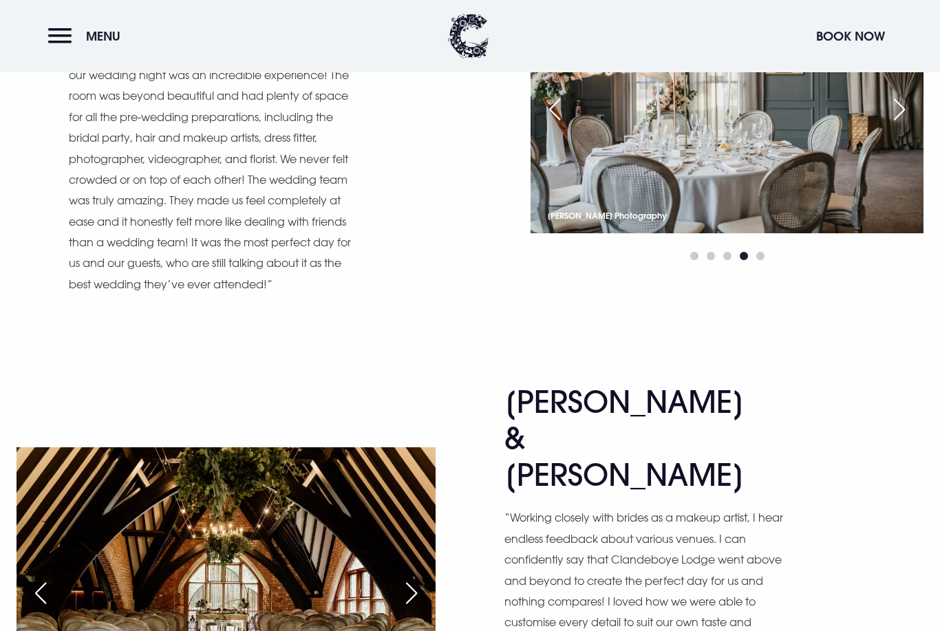
click at [422, 578] on div "Next slide" at bounding box center [411, 593] width 34 height 30
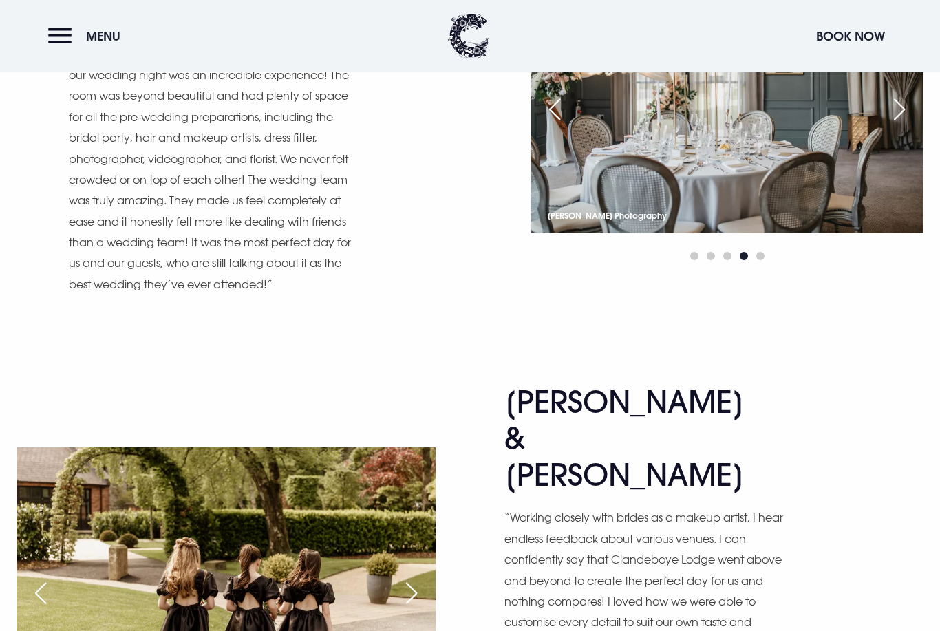
click at [429, 578] on div "Next slide" at bounding box center [411, 593] width 34 height 30
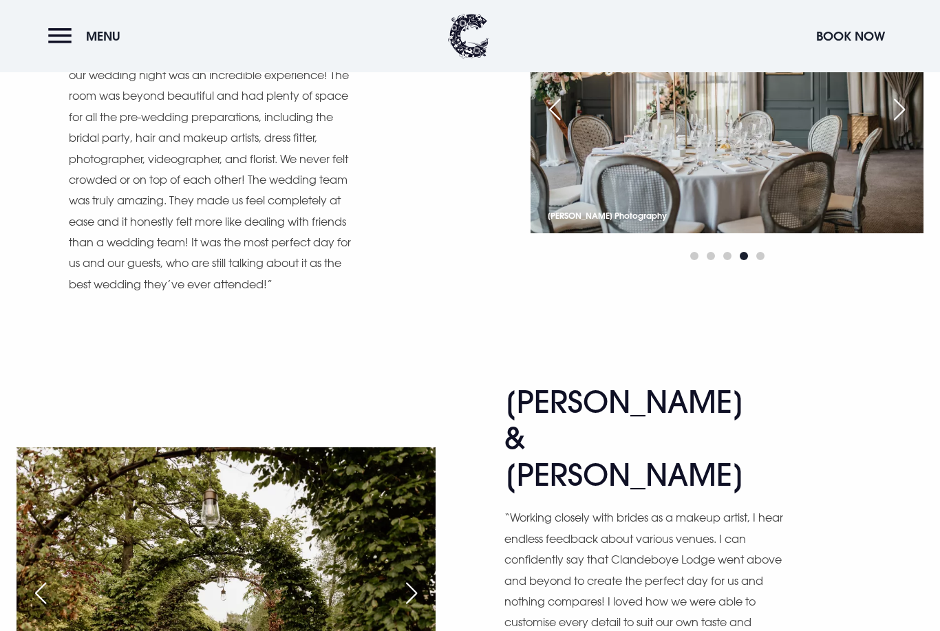
click at [425, 578] on div "Next slide" at bounding box center [411, 593] width 34 height 30
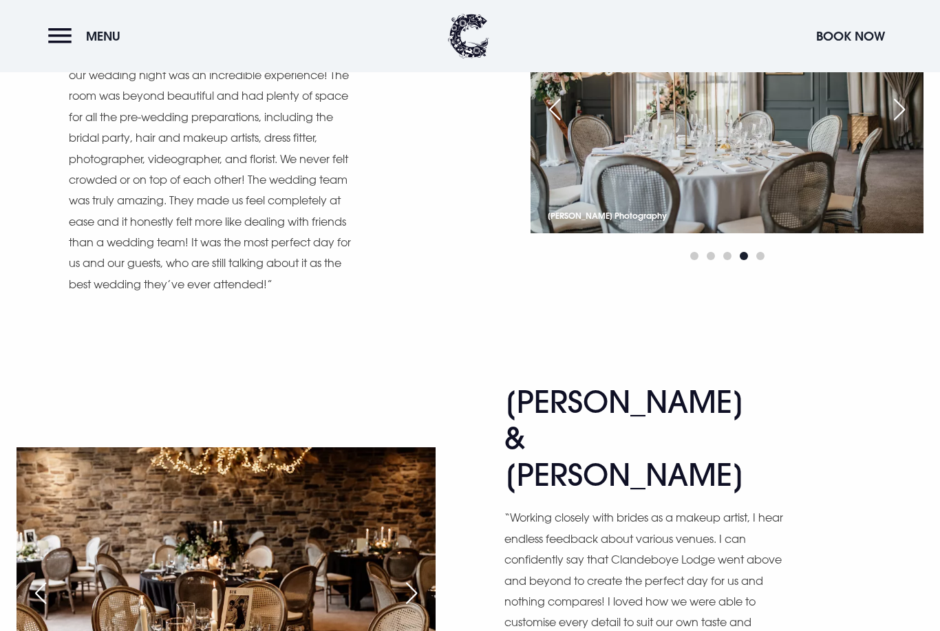
click at [402, 578] on div "Next slide" at bounding box center [411, 593] width 34 height 30
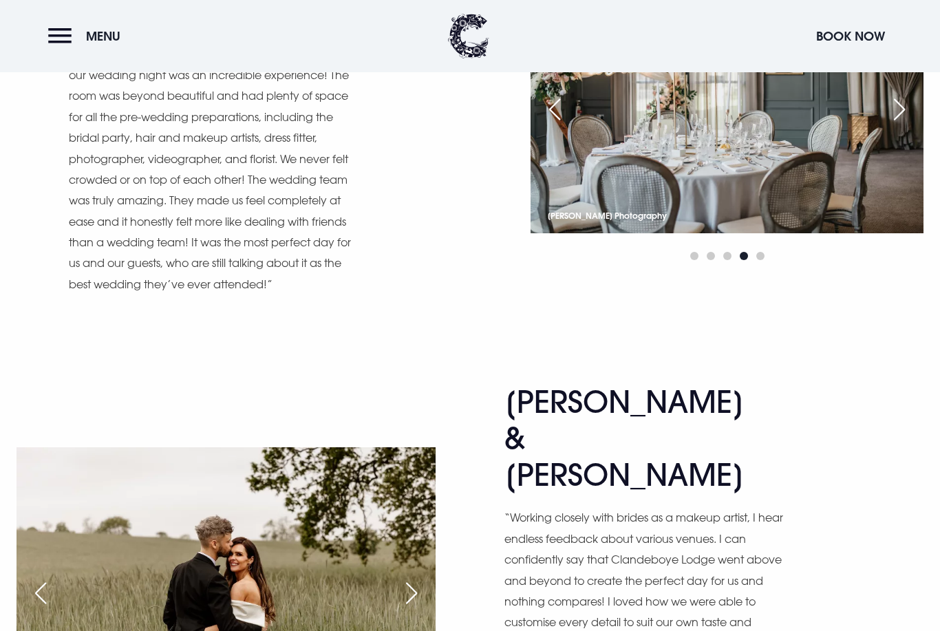
click at [410, 578] on div "Next slide" at bounding box center [411, 593] width 34 height 30
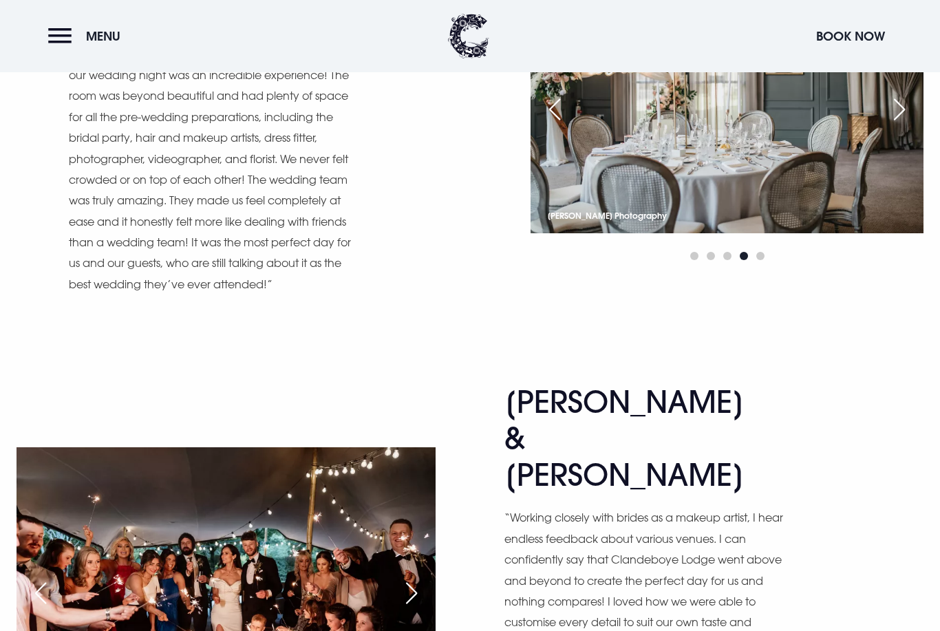
click at [423, 578] on div "Next slide" at bounding box center [411, 593] width 34 height 30
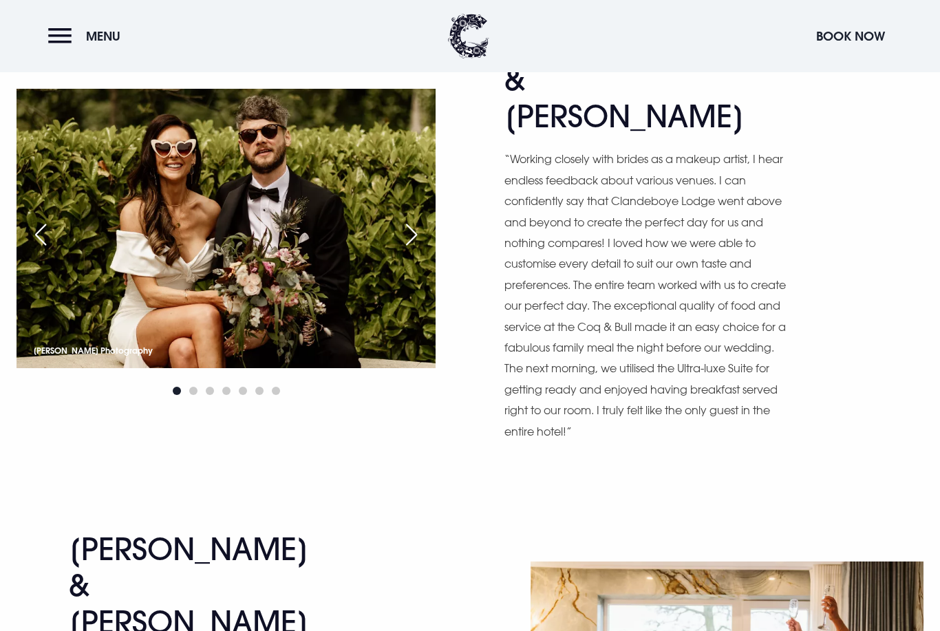
scroll to position [3290, 0]
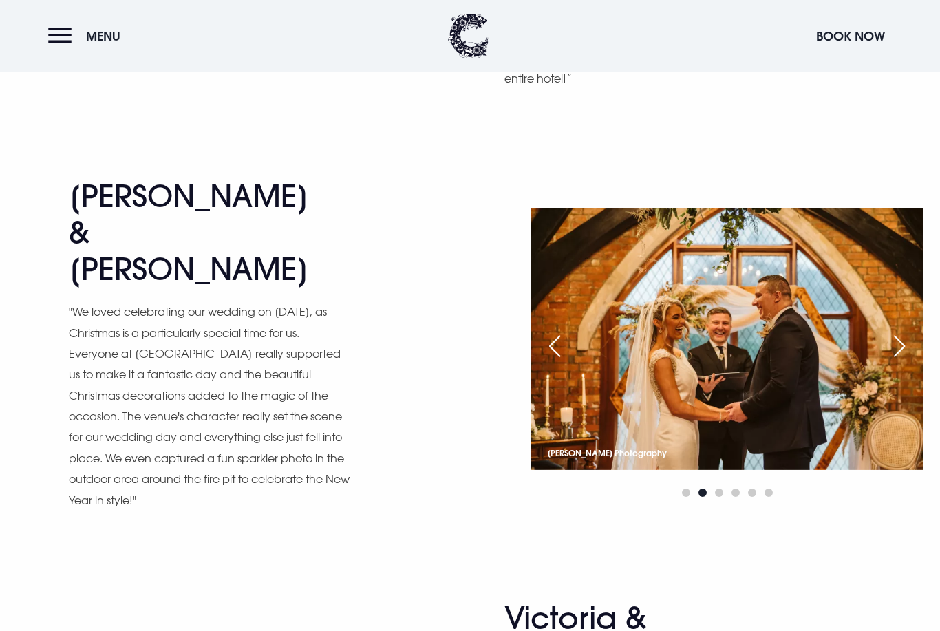
scroll to position [3678, 0]
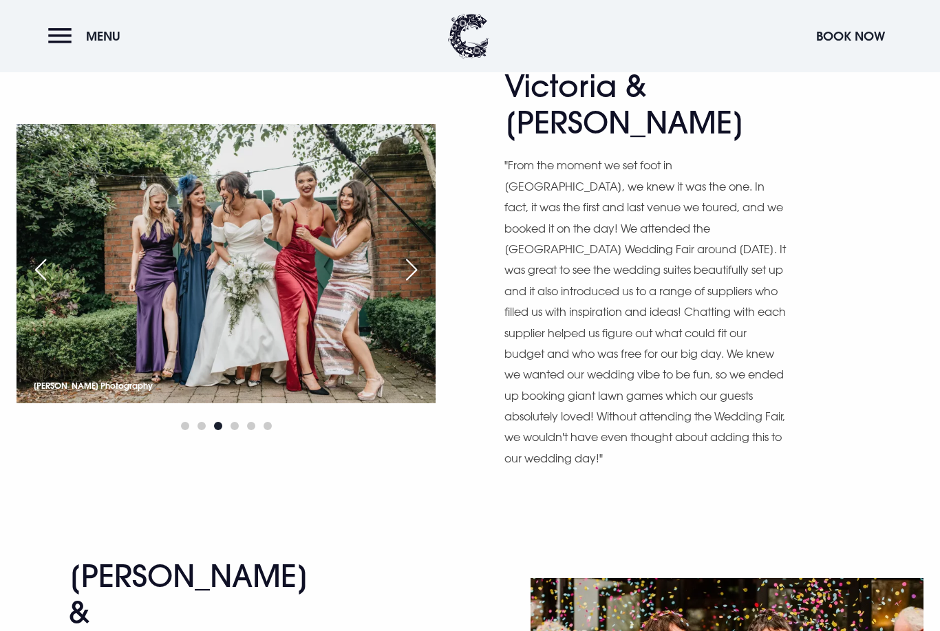
scroll to position [4164, 0]
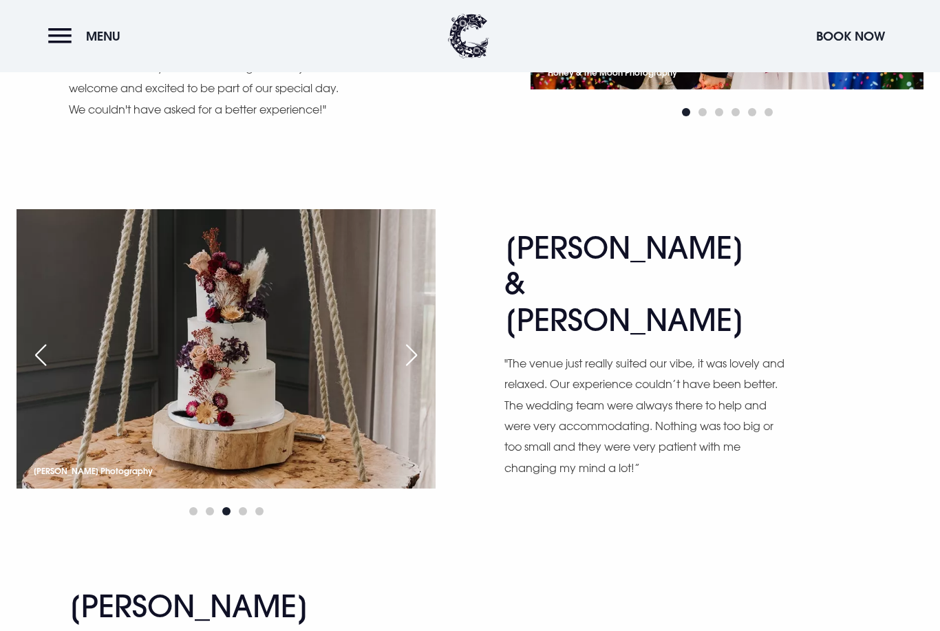
scroll to position [4903, 0]
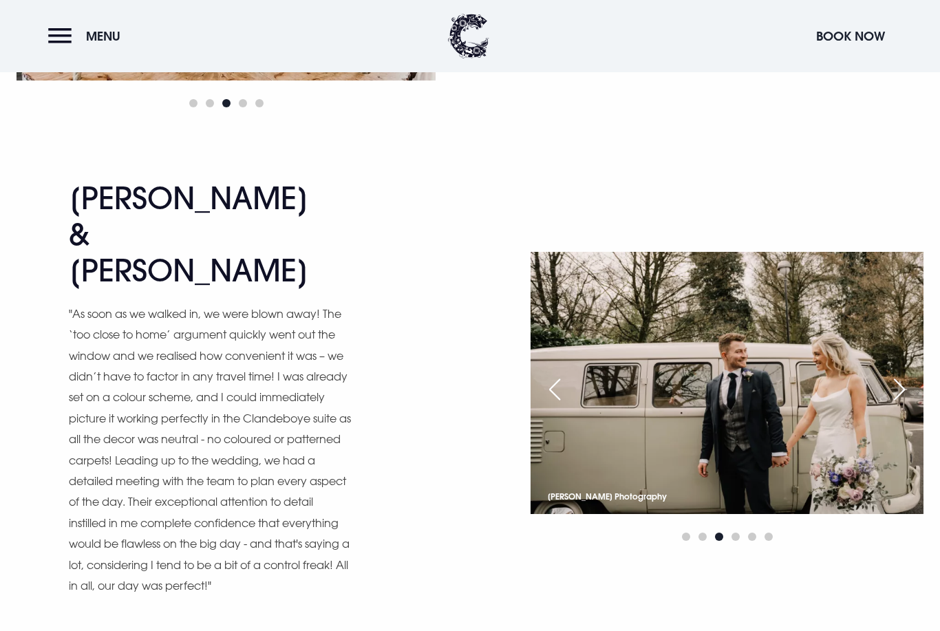
scroll to position [5338, 0]
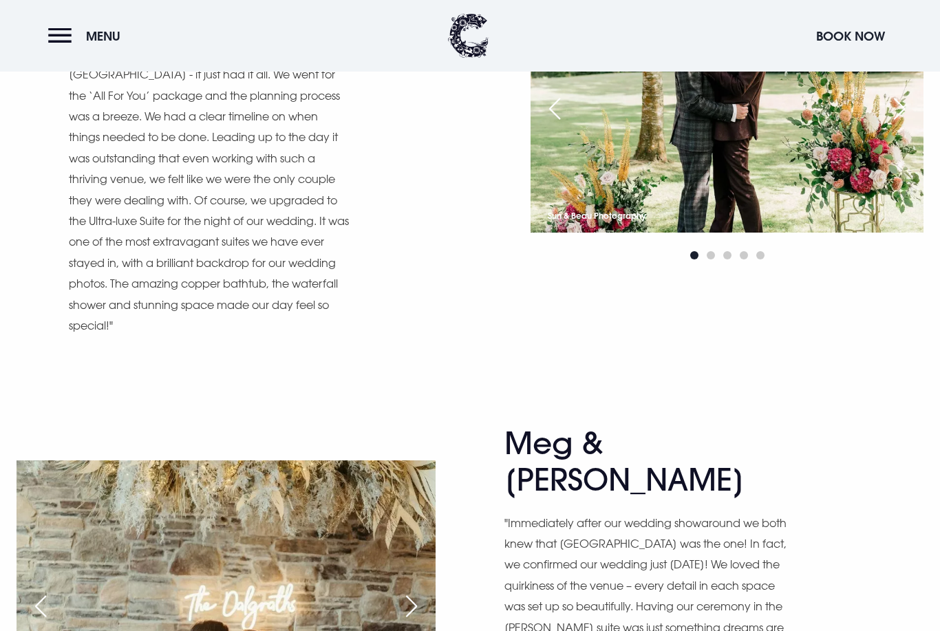
scroll to position [6614, 0]
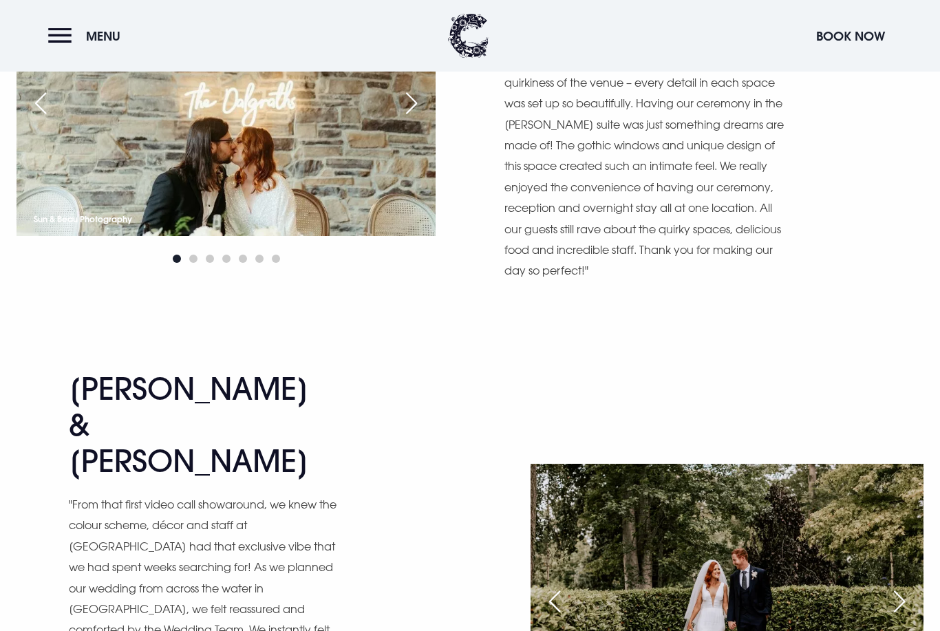
scroll to position [7092, 0]
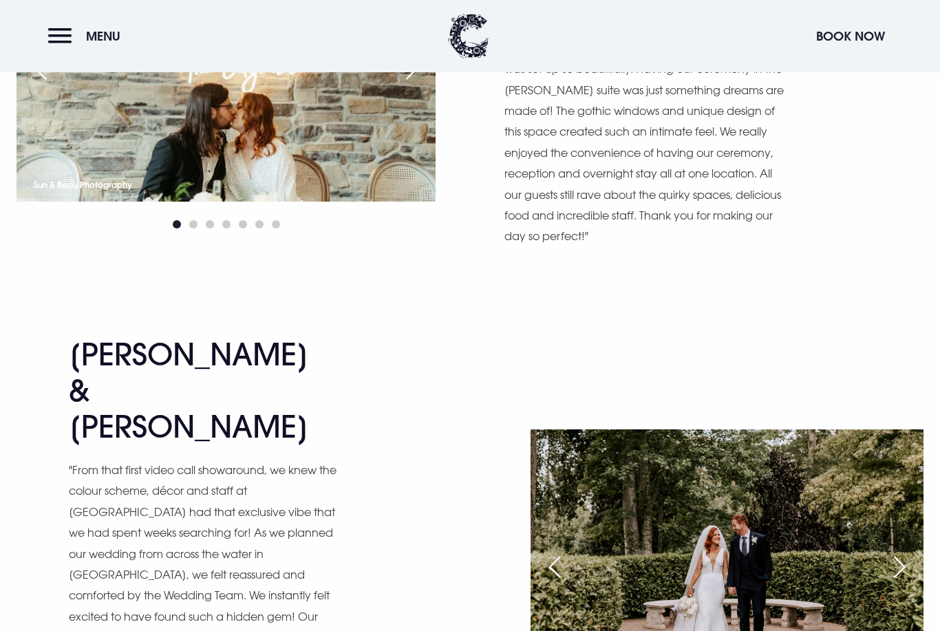
scroll to position [7121, 0]
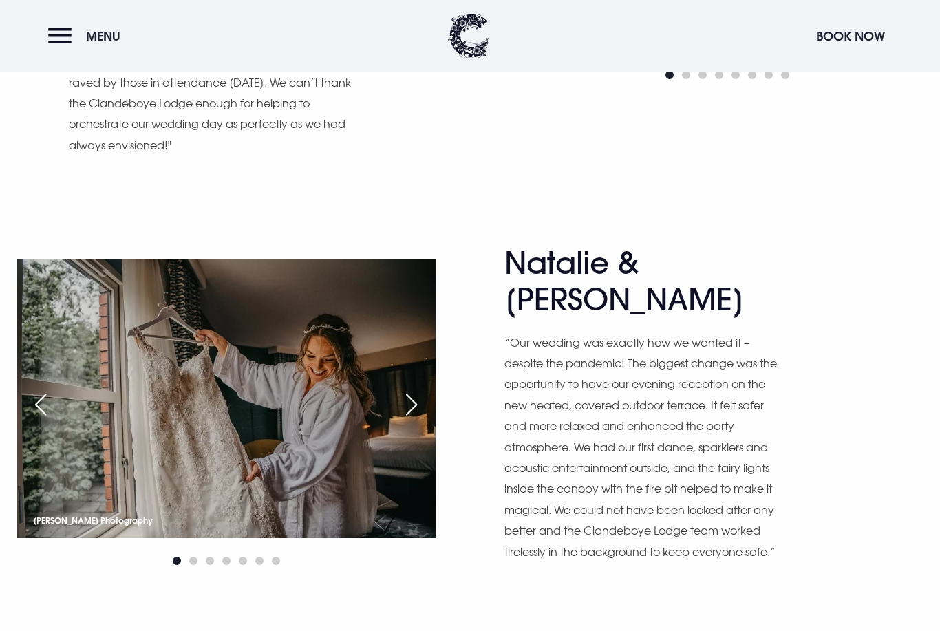
scroll to position [7841, 0]
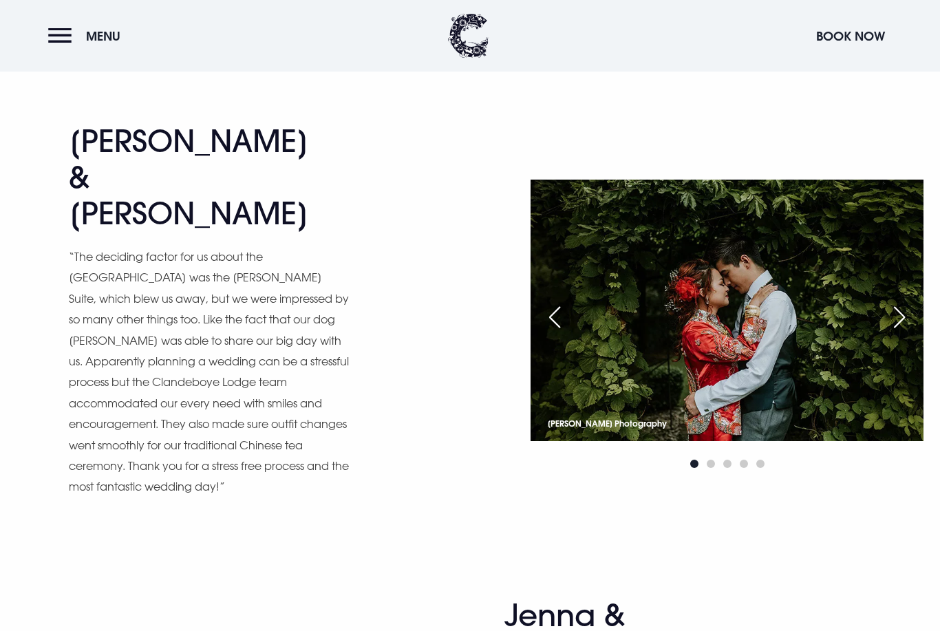
scroll to position [8314, 0]
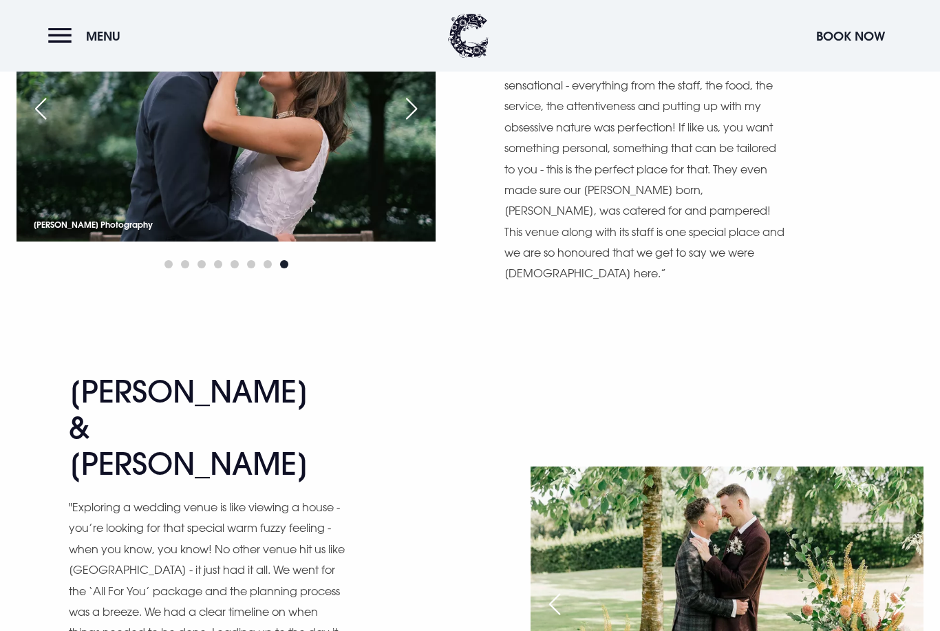
scroll to position [6049, 0]
